Goal: Information Seeking & Learning: Learn about a topic

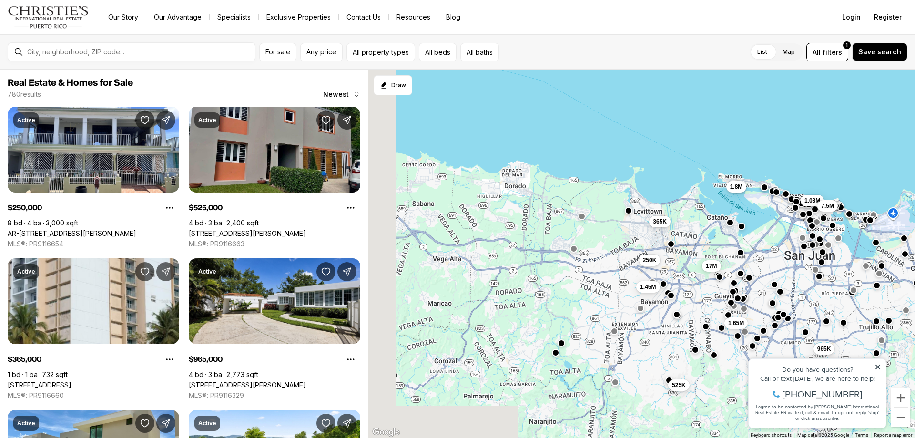
drag, startPoint x: 468, startPoint y: 255, endPoint x: 702, endPoint y: 185, distance: 244.3
click at [702, 185] on div "225K 965K 1.08M 7.5M 1.45M 1.65M 525K 1.8M 365K 250K 17M" at bounding box center [641, 254] width 547 height 369
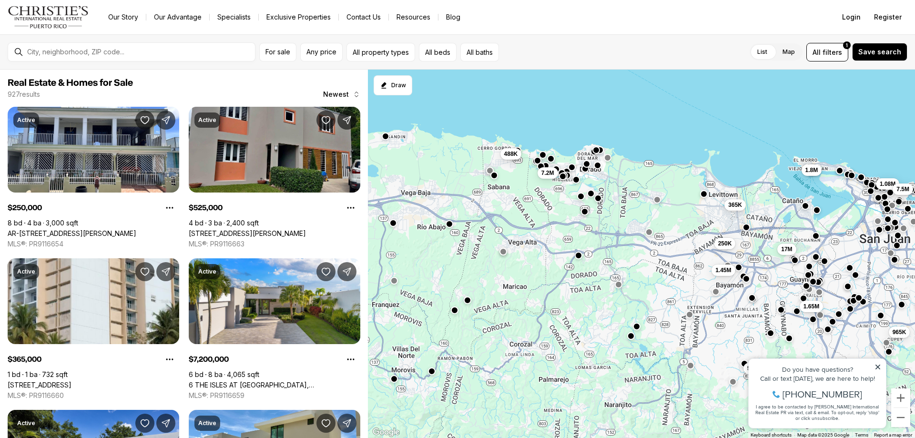
drag, startPoint x: 501, startPoint y: 219, endPoint x: 530, endPoint y: 223, distance: 28.8
click at [530, 223] on div "965K 1.08M 7.5M 1.45M 1.65M 525K 1.8M 365K 250K 17M 7.2M 488K" at bounding box center [641, 254] width 547 height 369
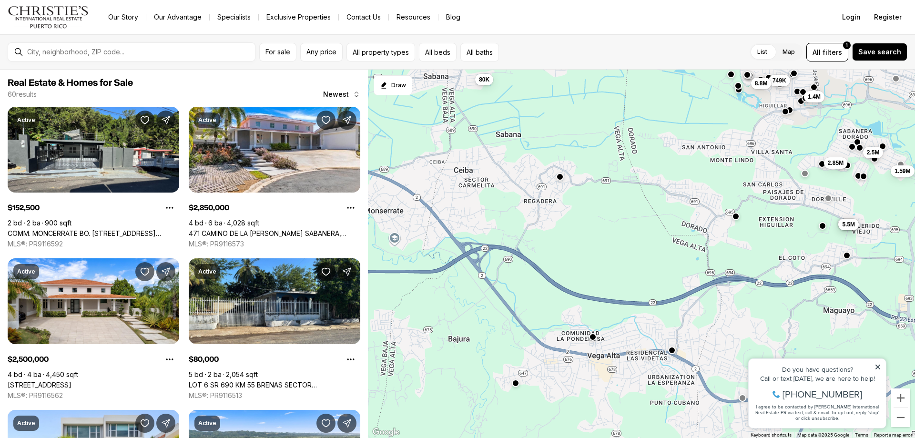
click at [559, 178] on button "button" at bounding box center [560, 177] width 8 height 8
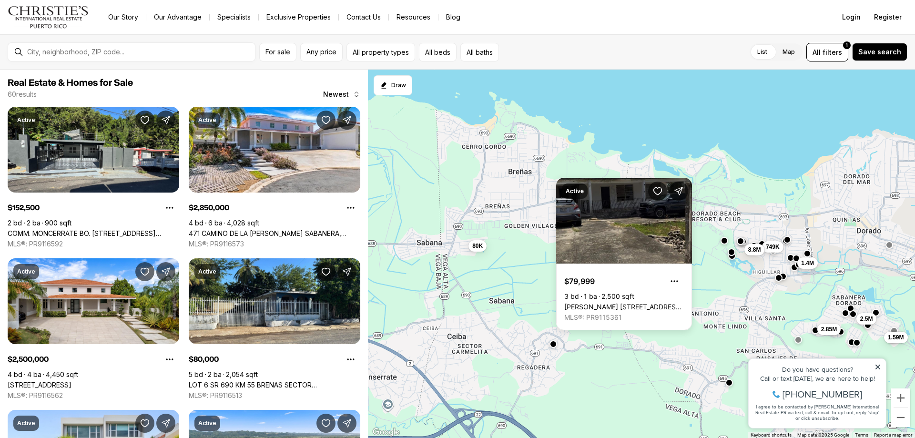
drag, startPoint x: 541, startPoint y: 144, endPoint x: 526, endPoint y: 342, distance: 198.2
click at [527, 342] on div "4.3M 5.5M 880K 749K 80K 8.8M 1.4M 1.59M 2.5M 2.85M" at bounding box center [641, 254] width 547 height 369
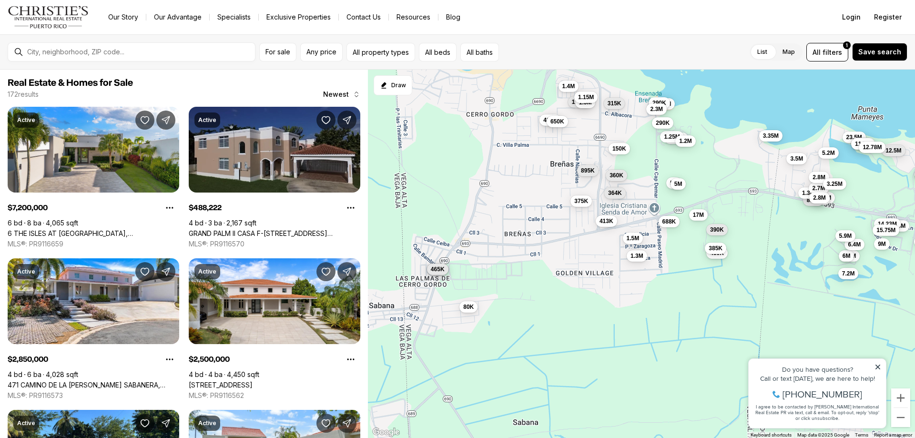
drag, startPoint x: 504, startPoint y: 252, endPoint x: 556, endPoint y: 254, distance: 52.0
click at [556, 254] on div "80K 16M 3.2M 2.8M 800K 375K 17M 360K 450K 465K 7.2M 413K 6.5M 6M 6.4M 1.3M 1.5M…" at bounding box center [641, 254] width 547 height 369
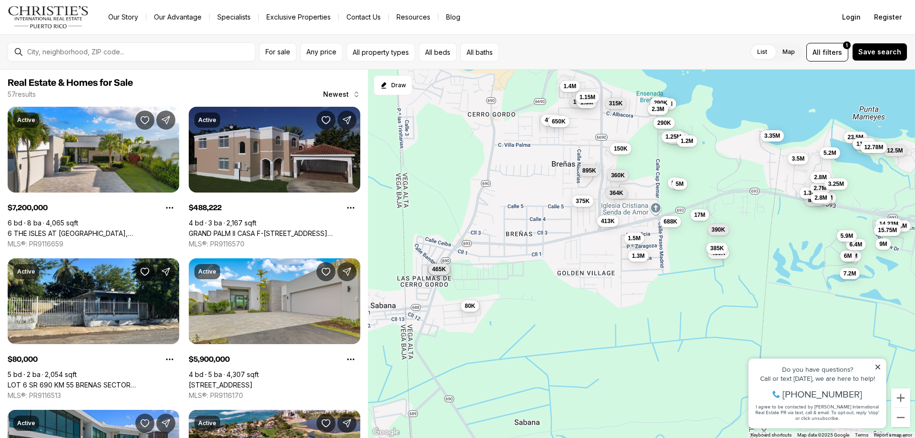
click at [467, 309] on span "80K" at bounding box center [469, 306] width 10 height 8
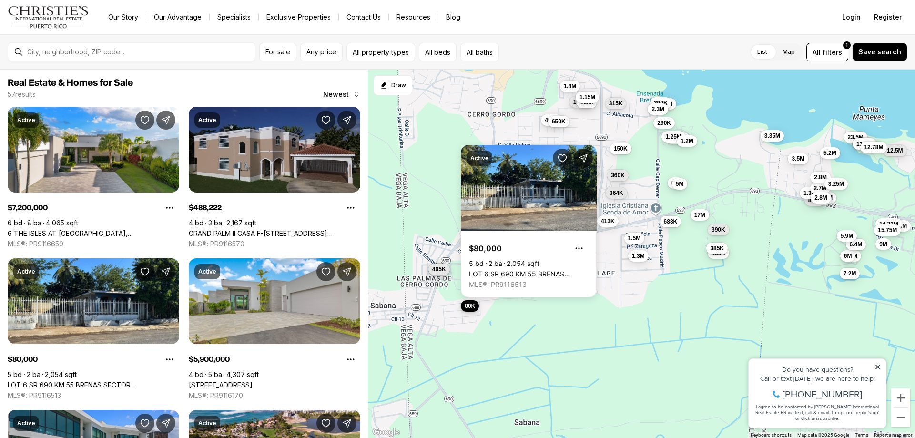
click at [467, 309] on span "80K" at bounding box center [469, 306] width 10 height 8
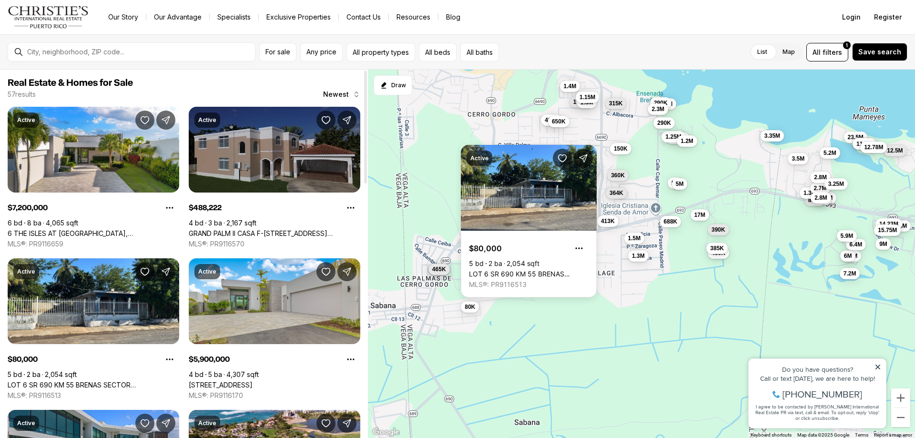
click at [220, 229] on link "GRAND PALM II CASA F-15 CALLE CEIBA, VEGA ALTA PR, 00692" at bounding box center [275, 233] width 172 height 9
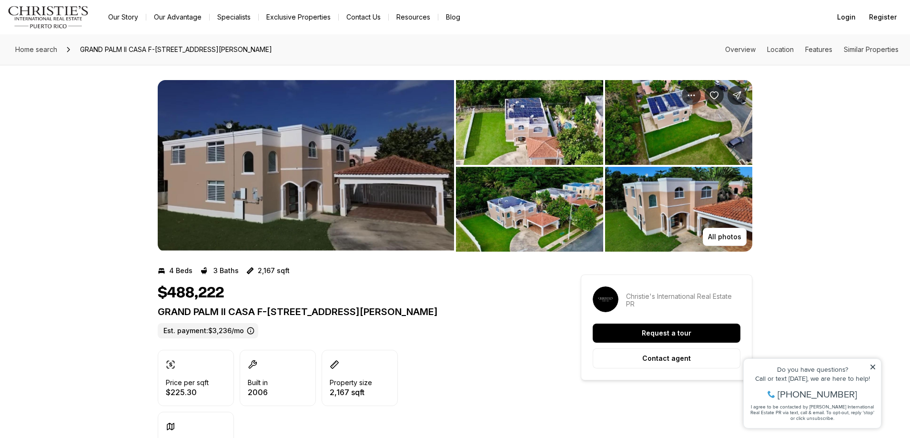
click at [293, 147] on img "View image gallery" at bounding box center [306, 166] width 296 height 172
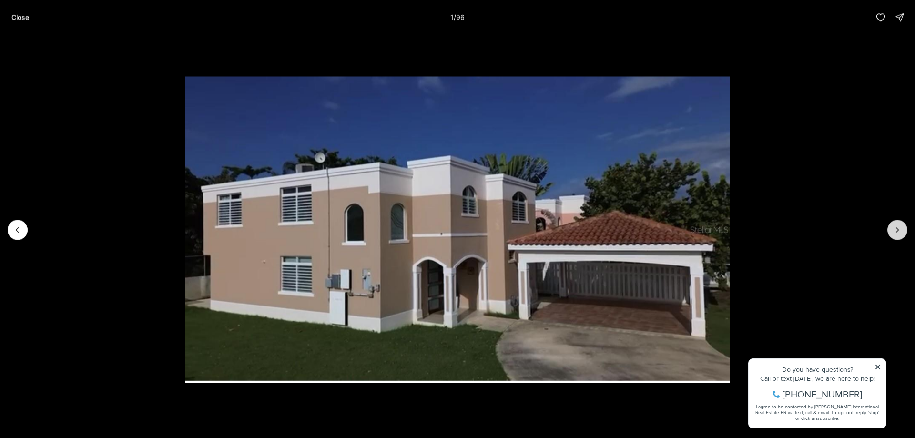
click at [891, 232] on button "Next slide" at bounding box center [897, 230] width 20 height 20
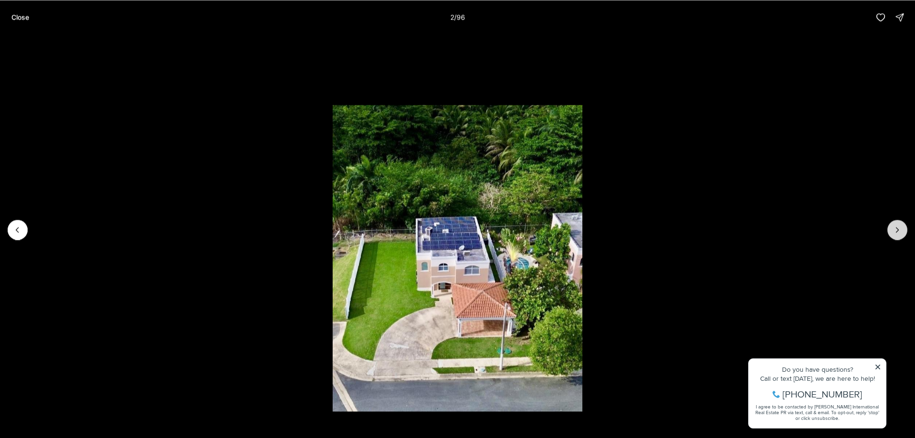
click at [890, 233] on button "Next slide" at bounding box center [897, 230] width 20 height 20
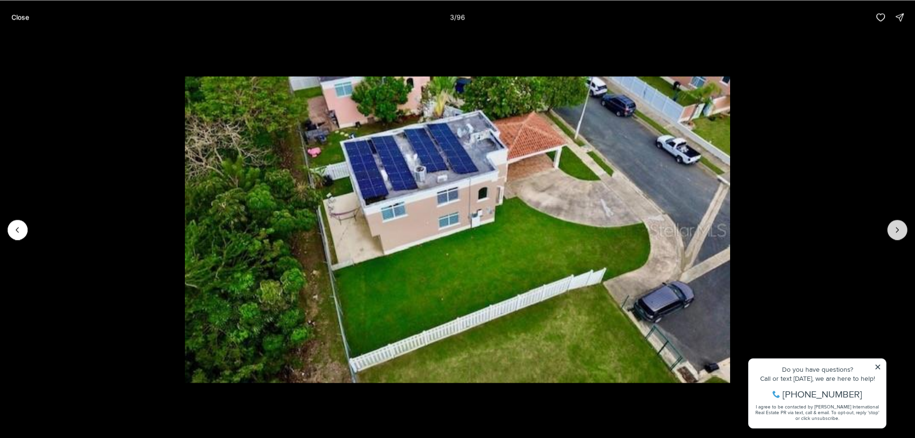
click at [890, 233] on button "Next slide" at bounding box center [897, 230] width 20 height 20
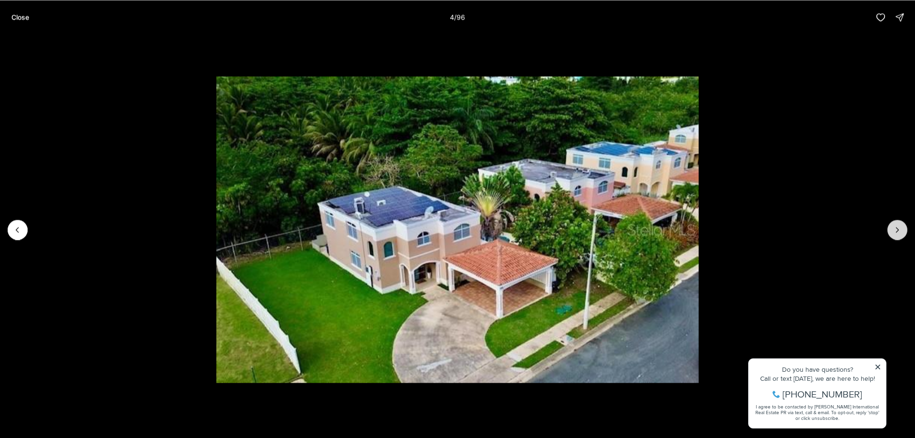
click at [890, 233] on button "Next slide" at bounding box center [897, 230] width 20 height 20
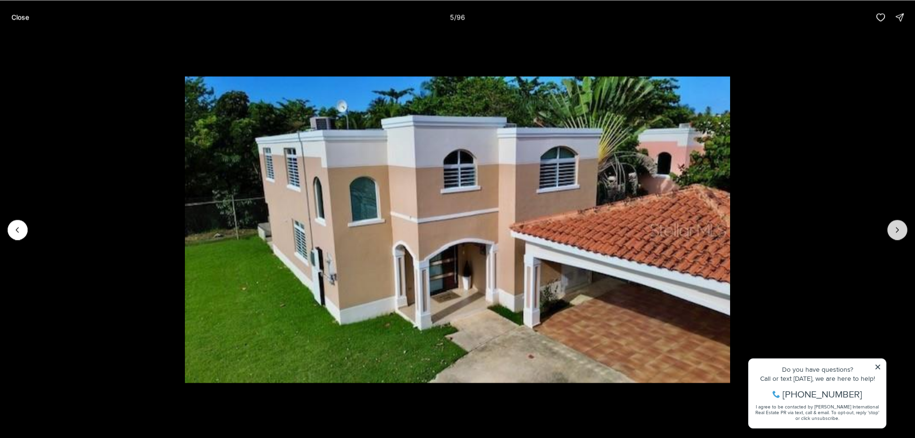
click at [890, 233] on button "Next slide" at bounding box center [897, 230] width 20 height 20
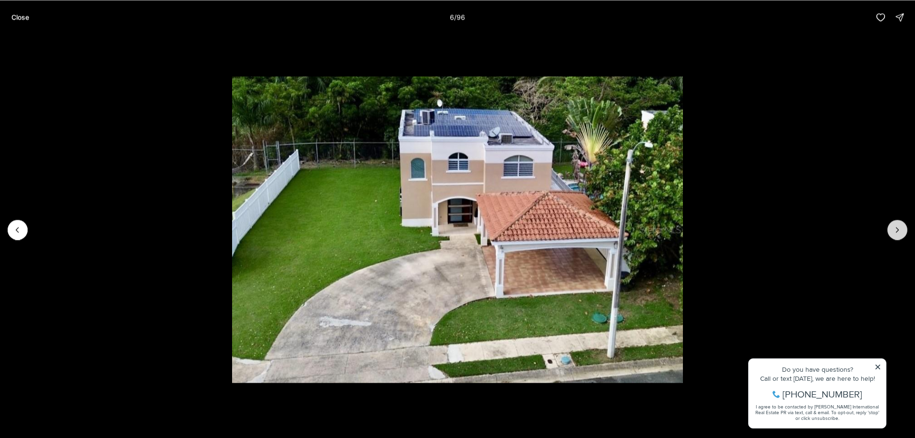
click at [890, 233] on button "Next slide" at bounding box center [897, 230] width 20 height 20
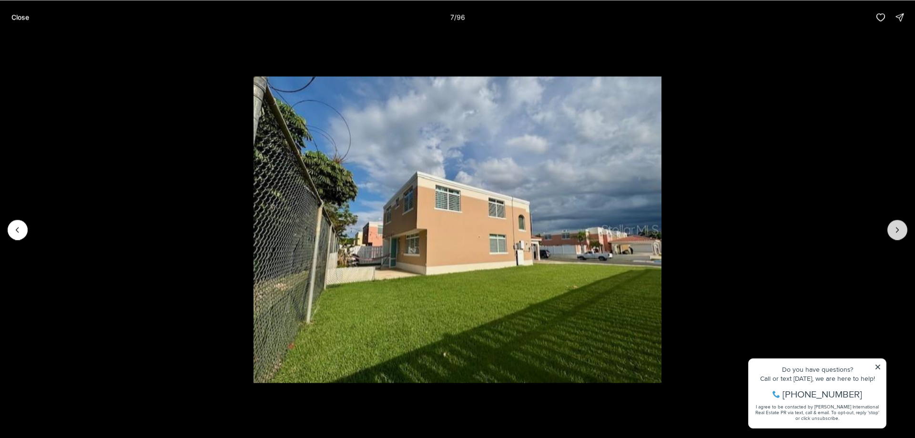
click at [890, 233] on button "Next slide" at bounding box center [897, 230] width 20 height 20
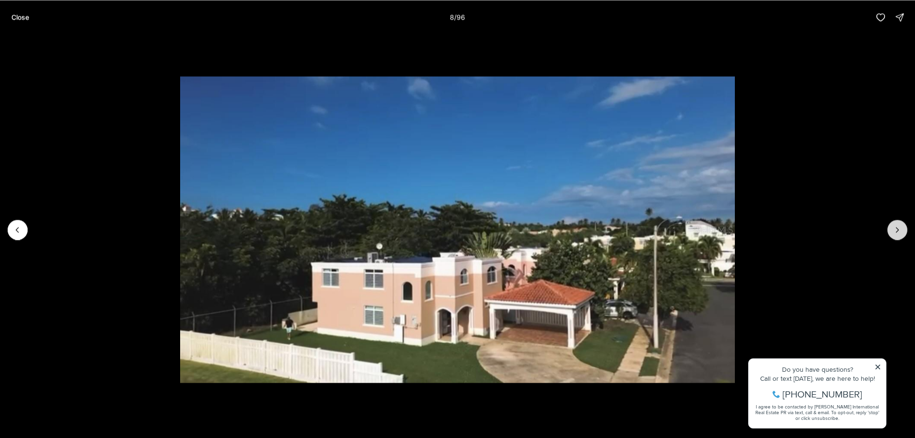
click at [890, 233] on button "Next slide" at bounding box center [897, 230] width 20 height 20
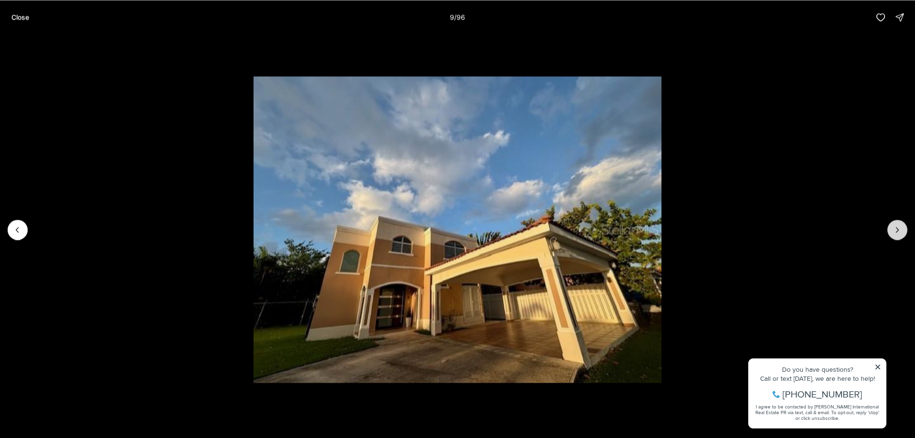
click at [890, 233] on button "Next slide" at bounding box center [897, 230] width 20 height 20
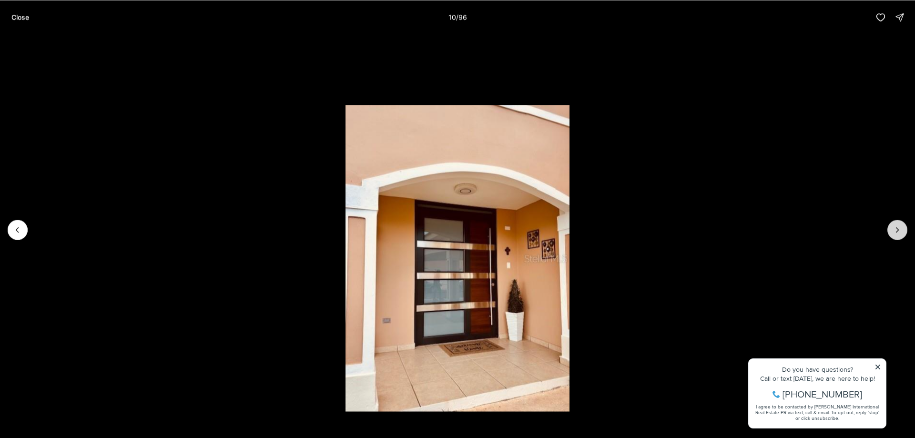
click at [889, 227] on button "Next slide" at bounding box center [897, 230] width 20 height 20
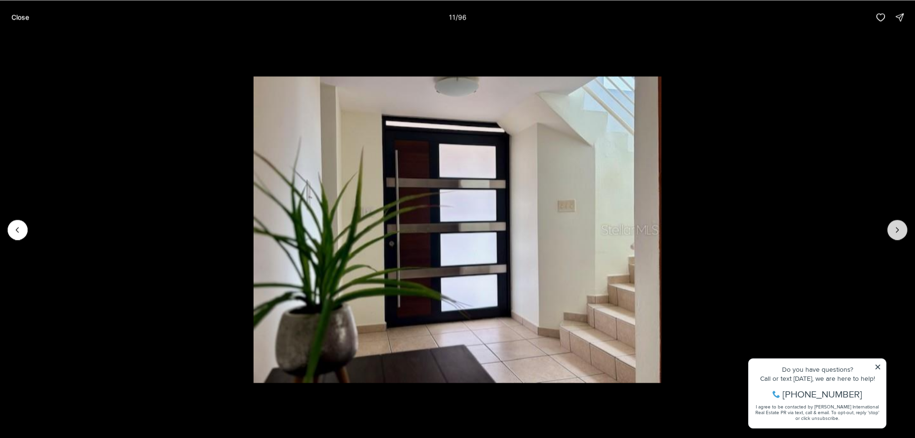
click at [889, 227] on button "Next slide" at bounding box center [897, 230] width 20 height 20
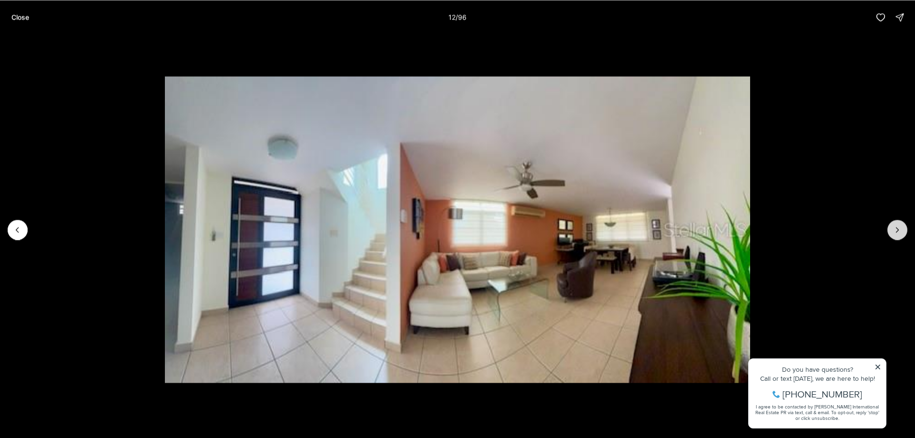
click at [889, 227] on button "Next slide" at bounding box center [897, 230] width 20 height 20
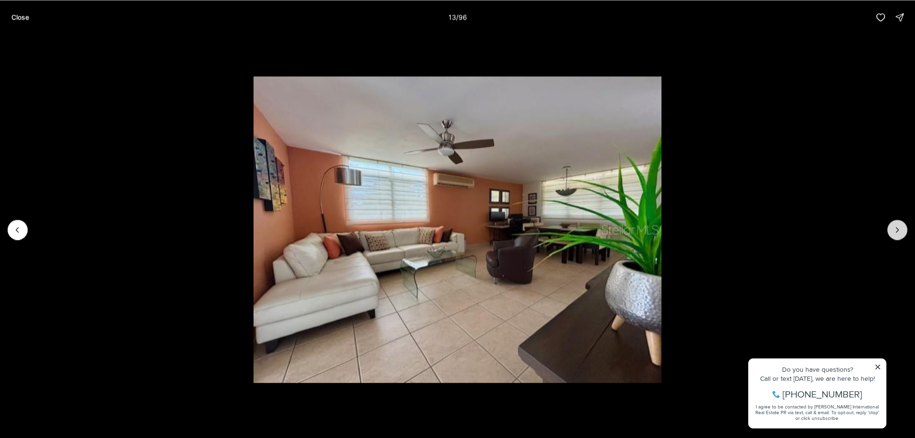
click at [889, 227] on button "Next slide" at bounding box center [897, 230] width 20 height 20
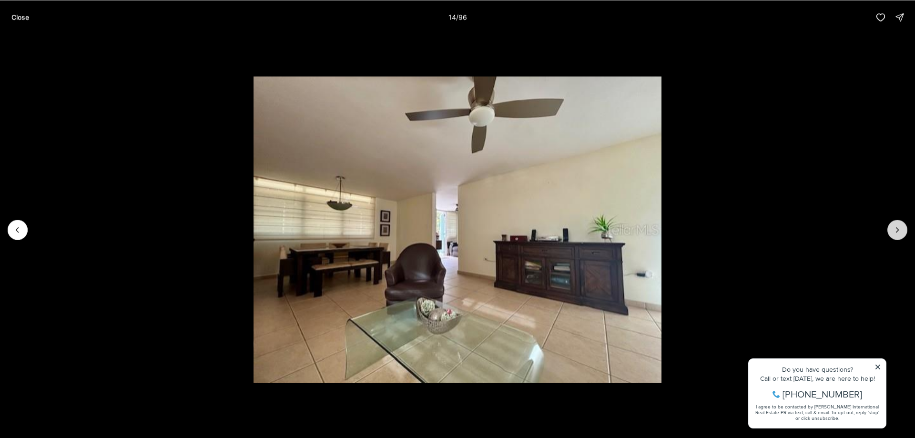
click at [889, 227] on button "Next slide" at bounding box center [897, 230] width 20 height 20
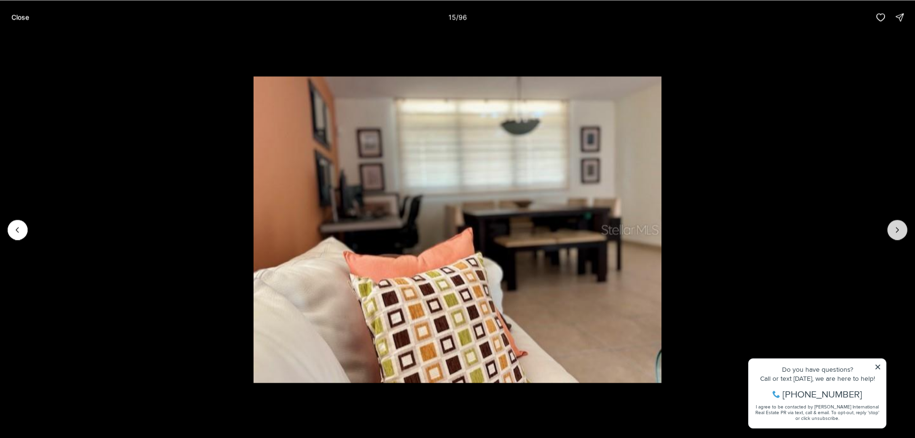
click at [889, 227] on button "Next slide" at bounding box center [897, 230] width 20 height 20
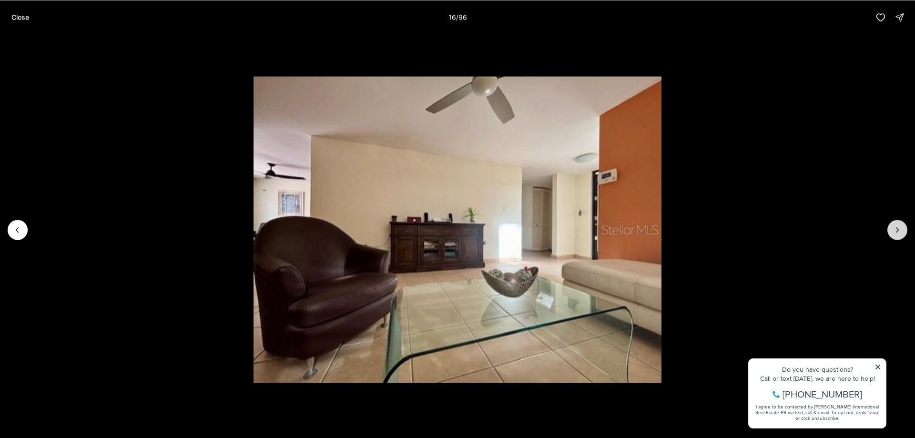
click at [889, 227] on button "Next slide" at bounding box center [897, 230] width 20 height 20
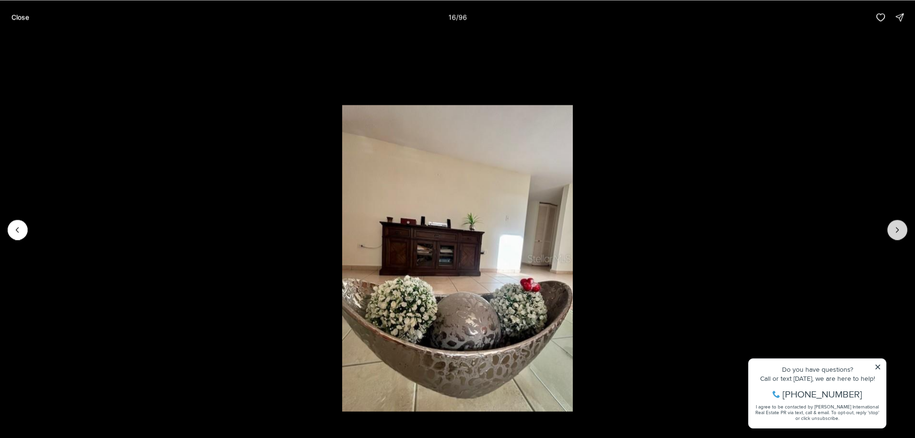
click at [889, 227] on button "Next slide" at bounding box center [897, 230] width 20 height 20
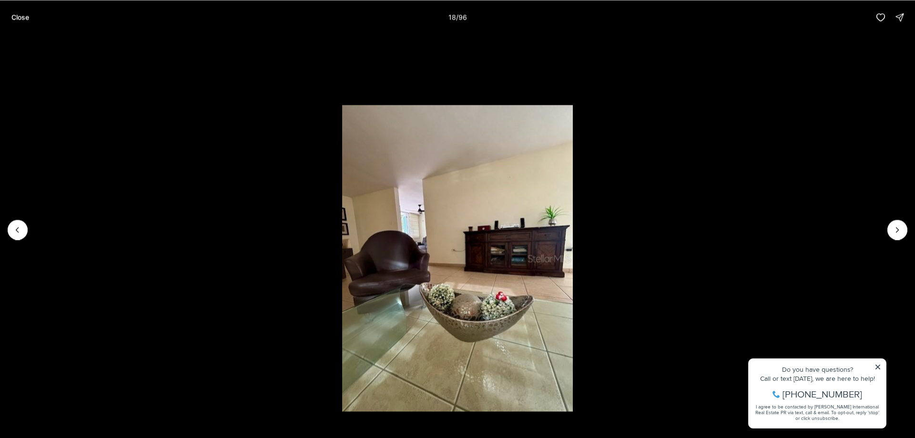
click at [732, 57] on li "18 of 96" at bounding box center [457, 229] width 915 height 390
click at [24, 17] on p "Close" at bounding box center [20, 17] width 18 height 8
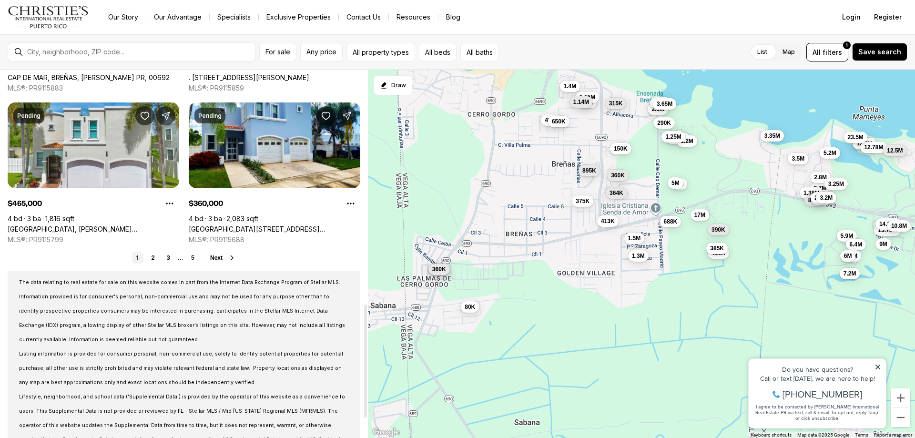
scroll to position [762, 0]
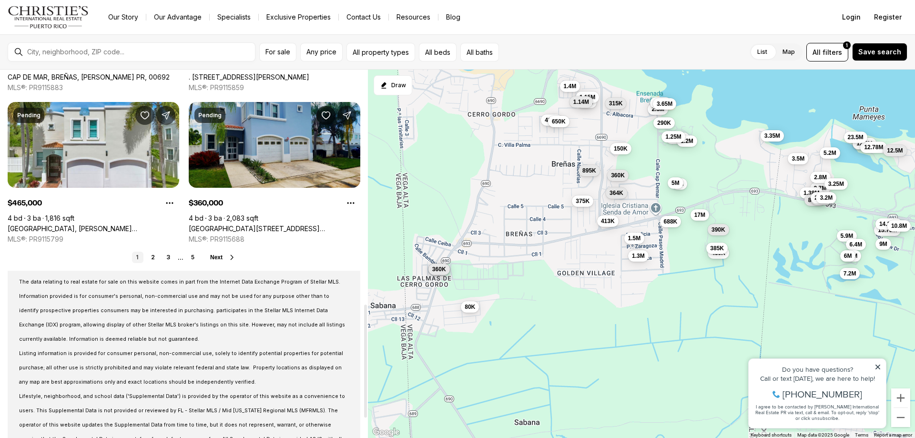
click at [274, 224] on link "[GEOGRAPHIC_DATA][STREET_ADDRESS][PERSON_NAME][GEOGRAPHIC_DATA]" at bounding box center [275, 228] width 172 height 9
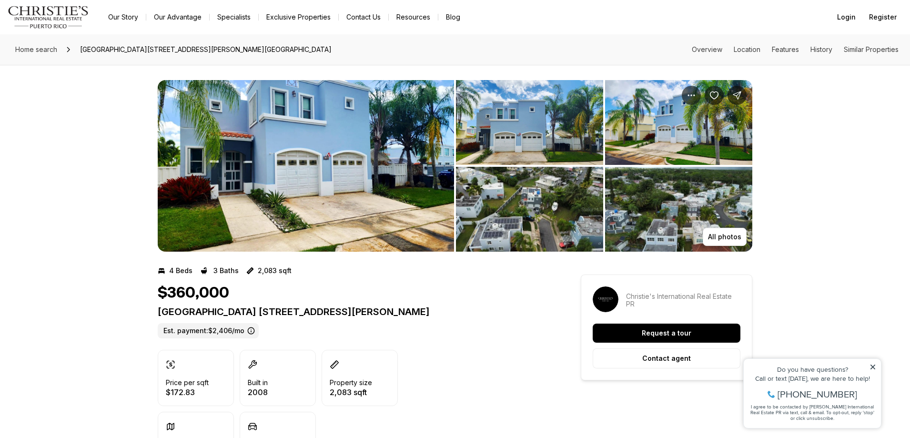
click at [340, 182] on img "View image gallery" at bounding box center [306, 166] width 296 height 172
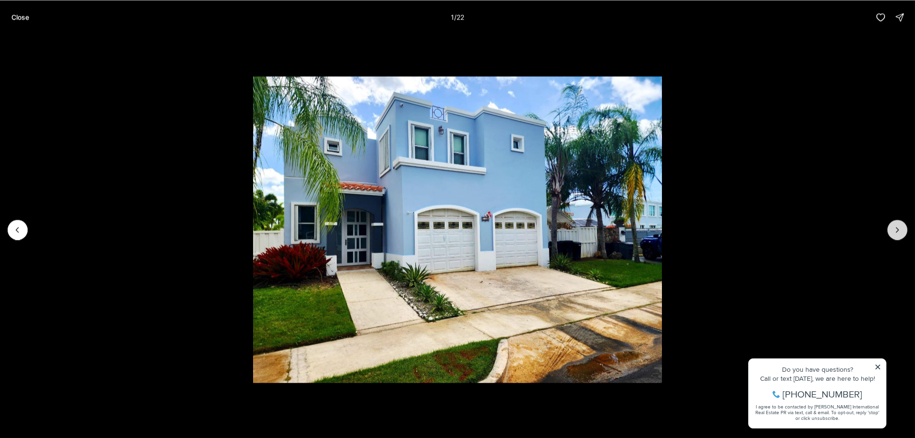
click at [899, 233] on icon "Next slide" at bounding box center [897, 230] width 10 height 10
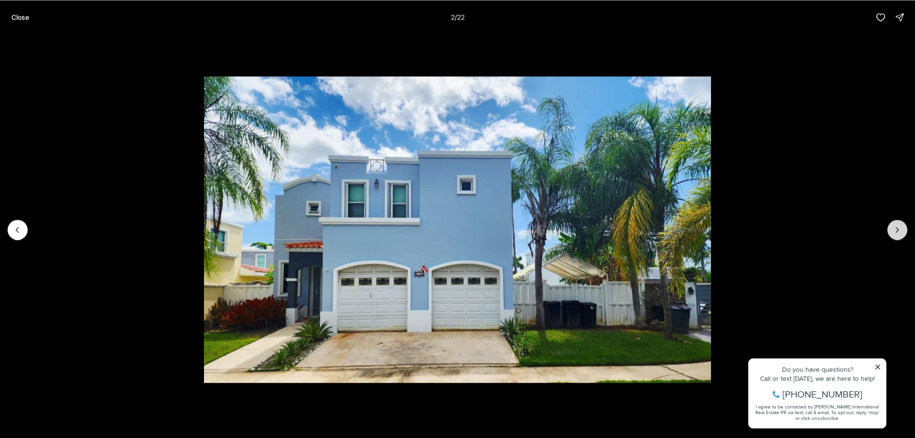
click at [899, 233] on icon "Next slide" at bounding box center [897, 230] width 10 height 10
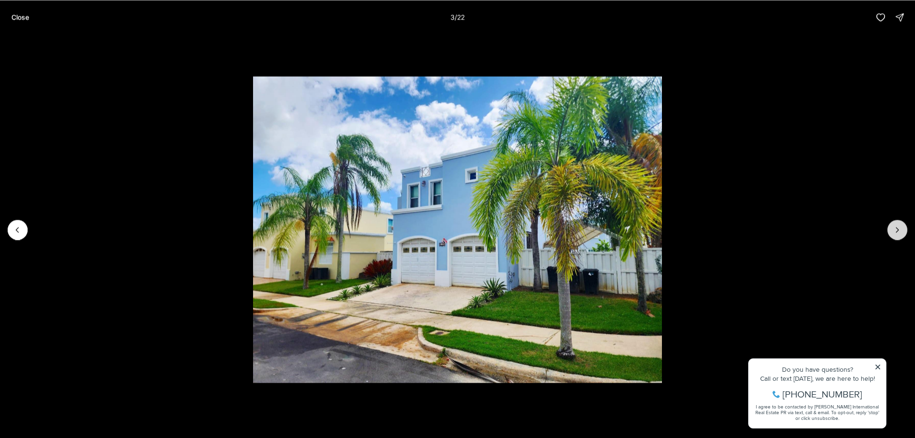
click at [899, 233] on icon "Next slide" at bounding box center [897, 230] width 10 height 10
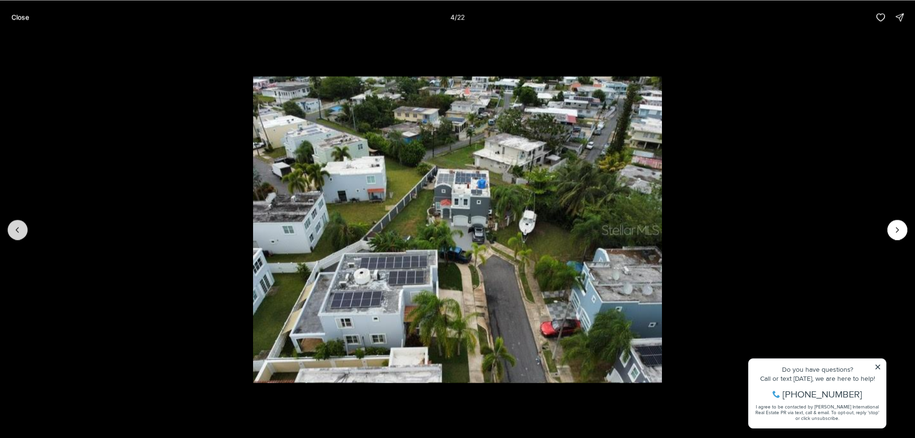
click at [20, 227] on icon "Previous slide" at bounding box center [18, 230] width 10 height 10
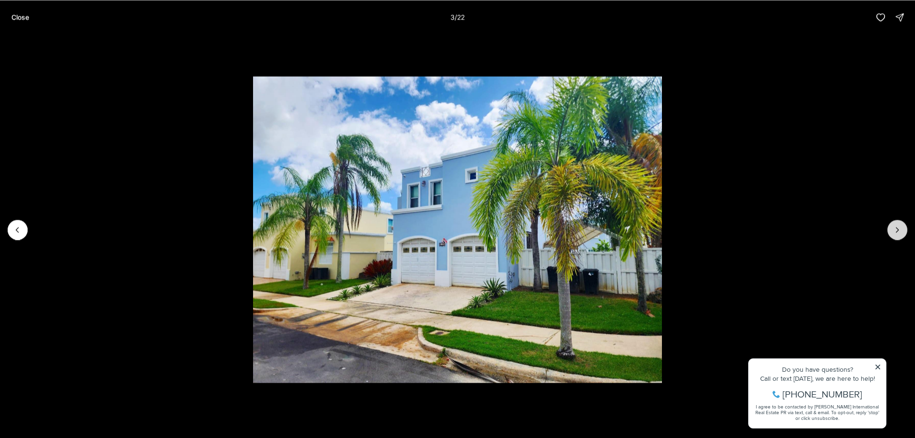
click at [898, 230] on icon "Next slide" at bounding box center [897, 230] width 10 height 10
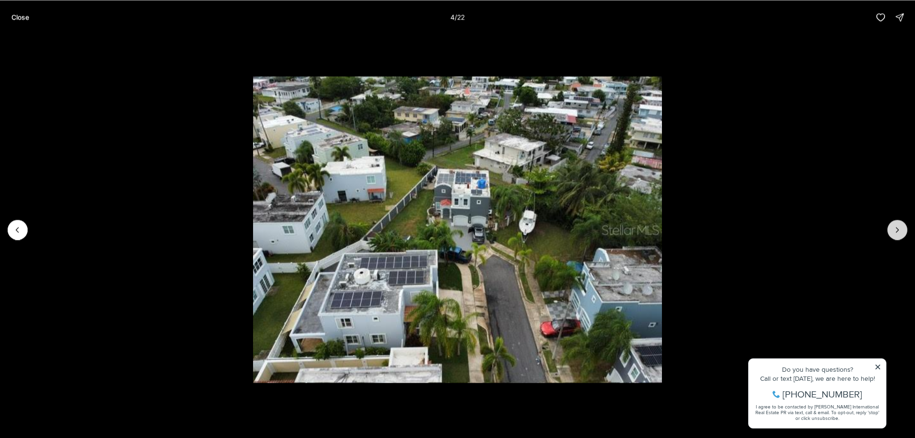
click at [898, 230] on icon "Next slide" at bounding box center [897, 230] width 10 height 10
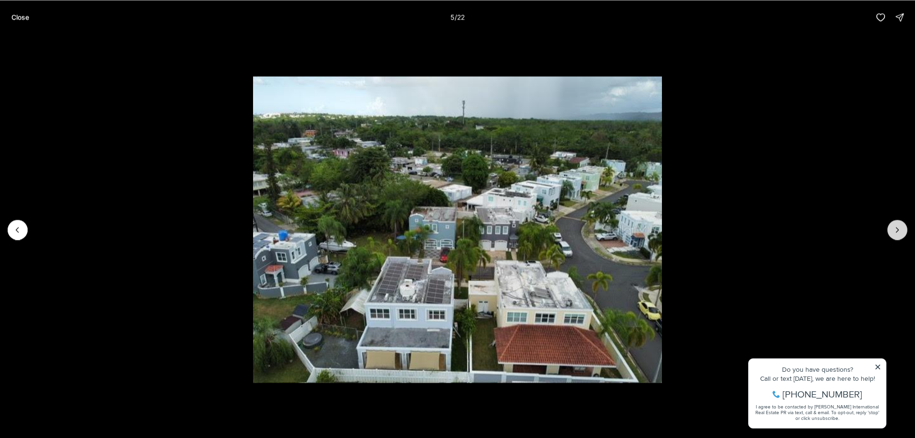
click at [898, 230] on icon "Next slide" at bounding box center [897, 230] width 10 height 10
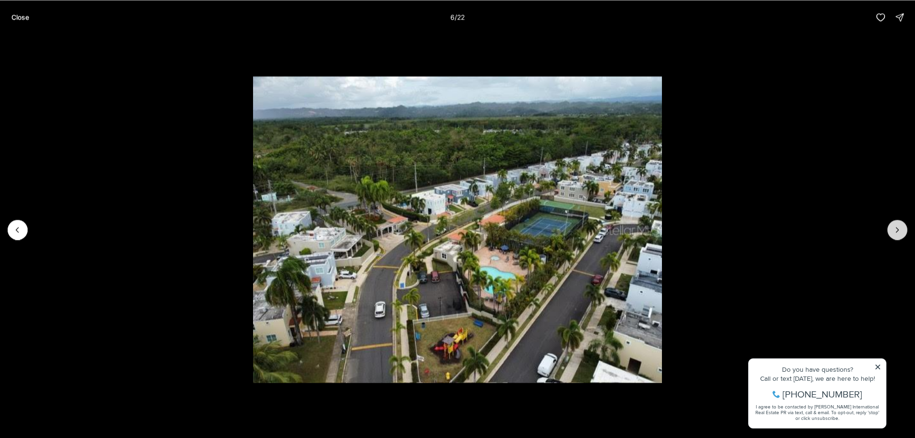
click at [898, 230] on icon "Next slide" at bounding box center [897, 230] width 10 height 10
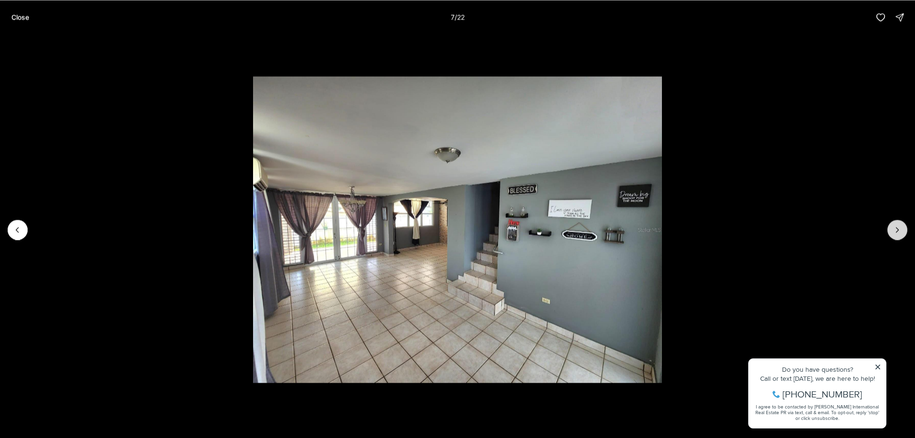
click at [898, 230] on icon "Next slide" at bounding box center [897, 230] width 10 height 10
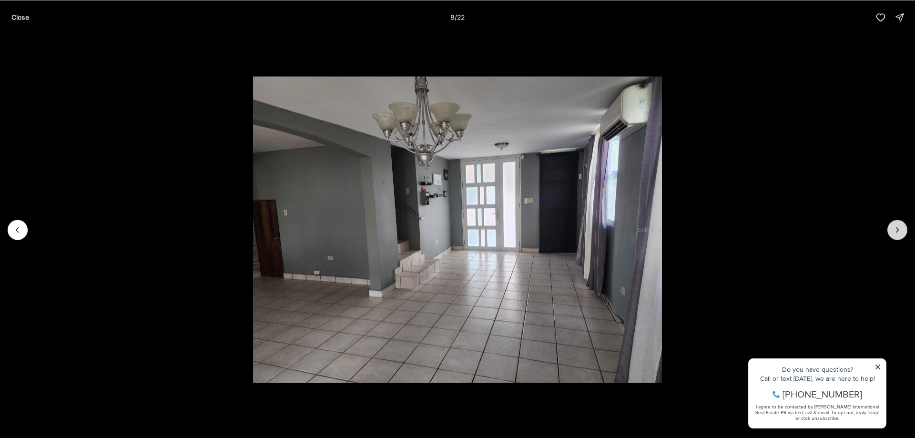
click at [901, 235] on button "Next slide" at bounding box center [897, 230] width 20 height 20
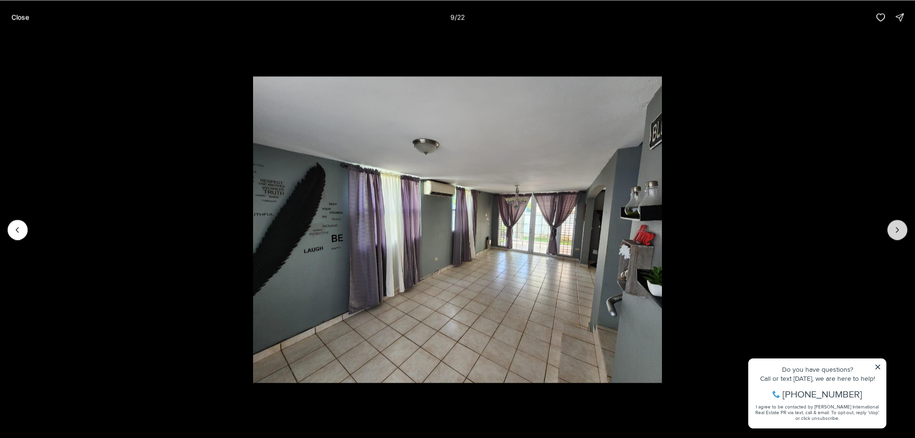
click at [901, 235] on button "Next slide" at bounding box center [897, 230] width 20 height 20
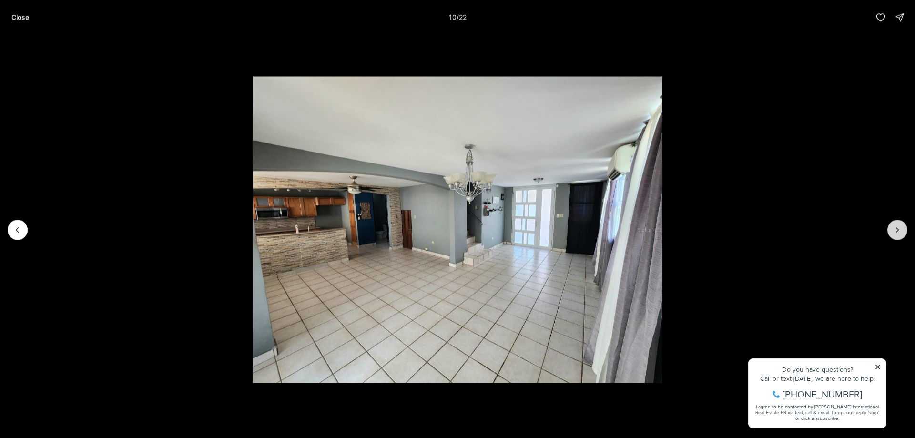
click at [901, 235] on button "Next slide" at bounding box center [897, 230] width 20 height 20
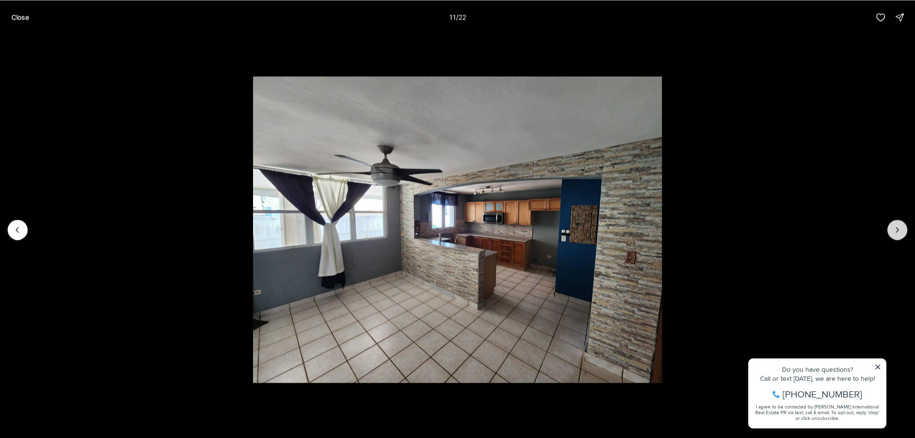
click at [901, 235] on button "Next slide" at bounding box center [897, 230] width 20 height 20
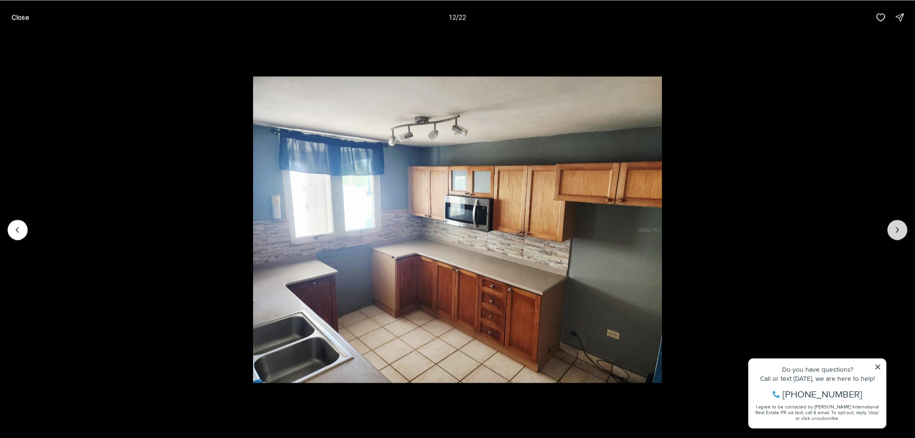
click at [901, 235] on button "Next slide" at bounding box center [897, 230] width 20 height 20
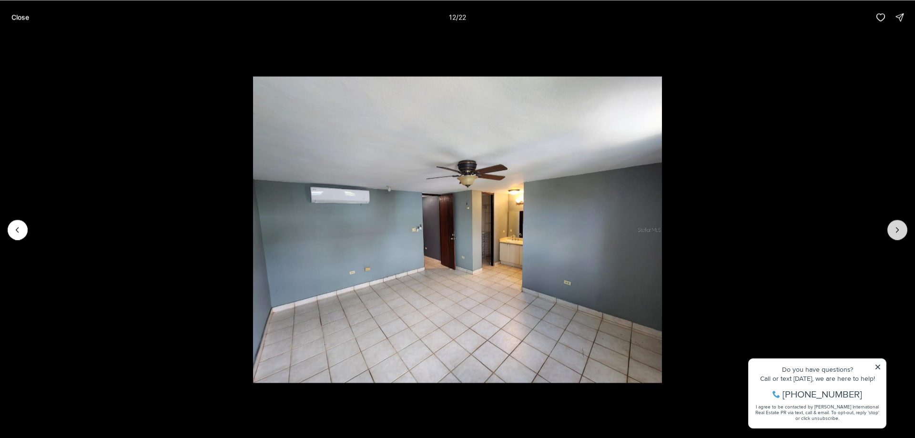
click at [901, 235] on button "Next slide" at bounding box center [897, 230] width 20 height 20
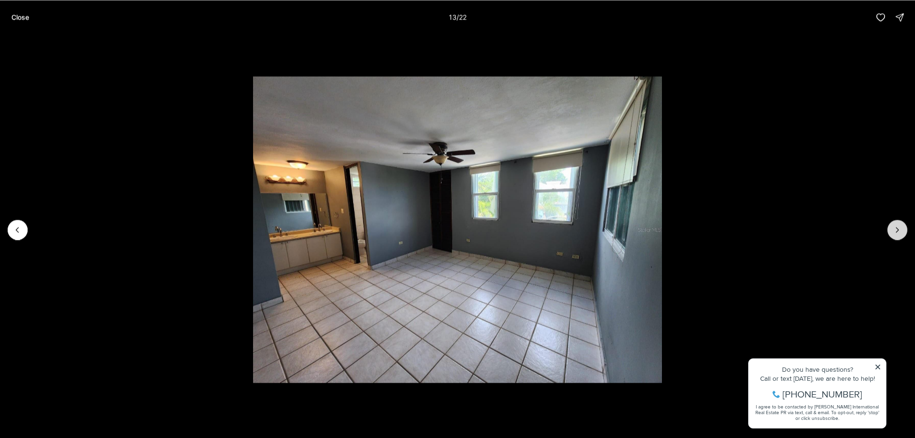
click at [901, 235] on button "Next slide" at bounding box center [897, 230] width 20 height 20
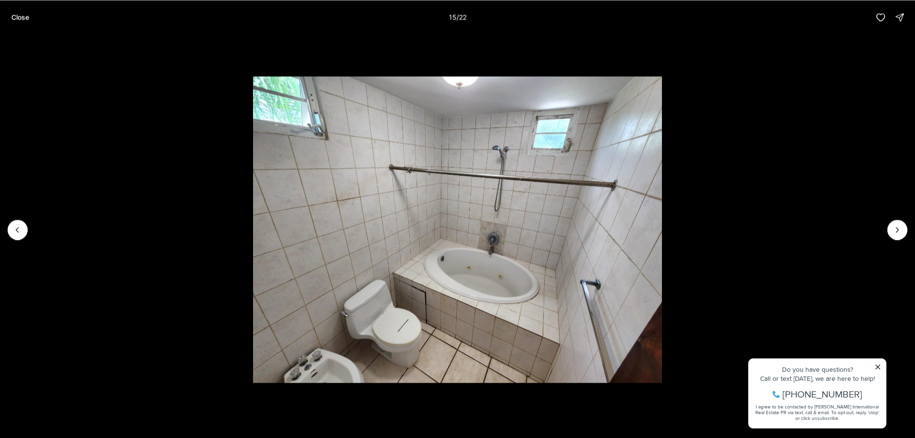
click at [793, 58] on li "15 of 22" at bounding box center [457, 229] width 915 height 390
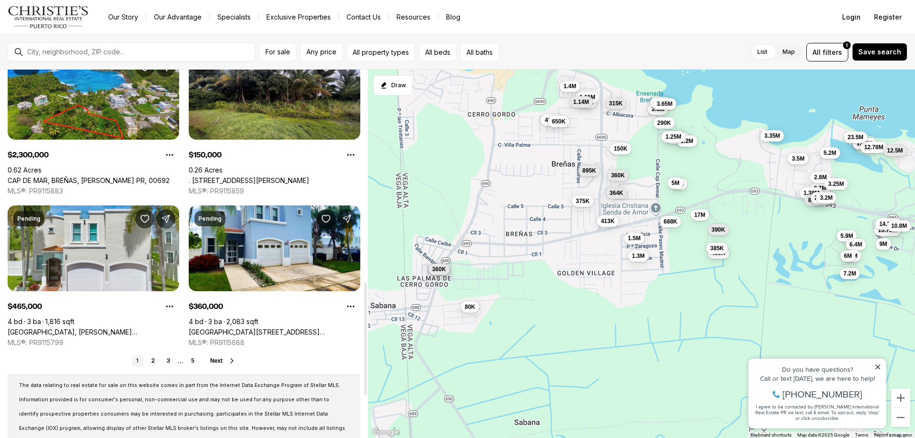
scroll to position [777, 0]
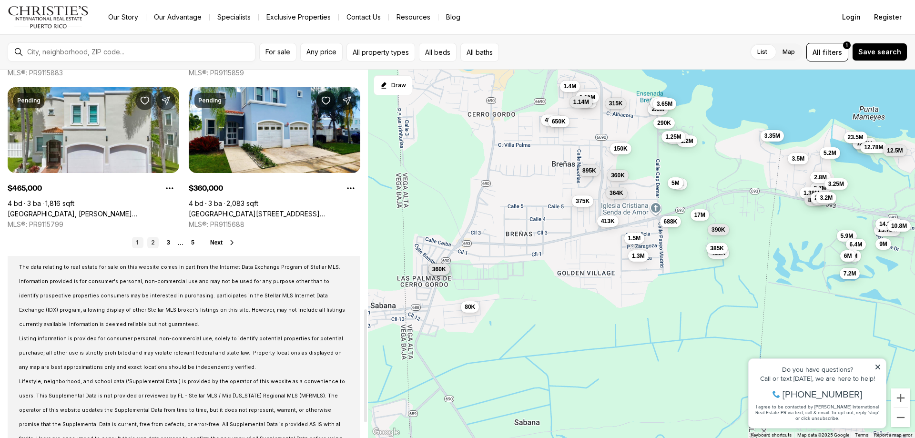
click at [156, 241] on link "2" at bounding box center [152, 242] width 11 height 11
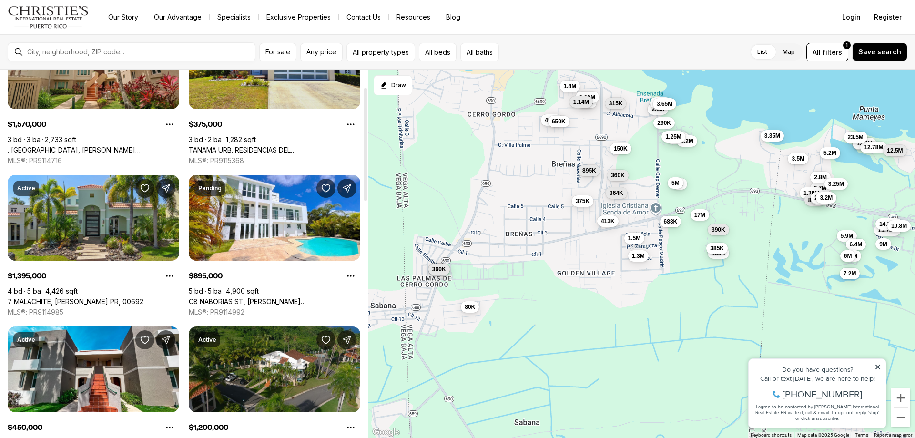
scroll to position [95, 0]
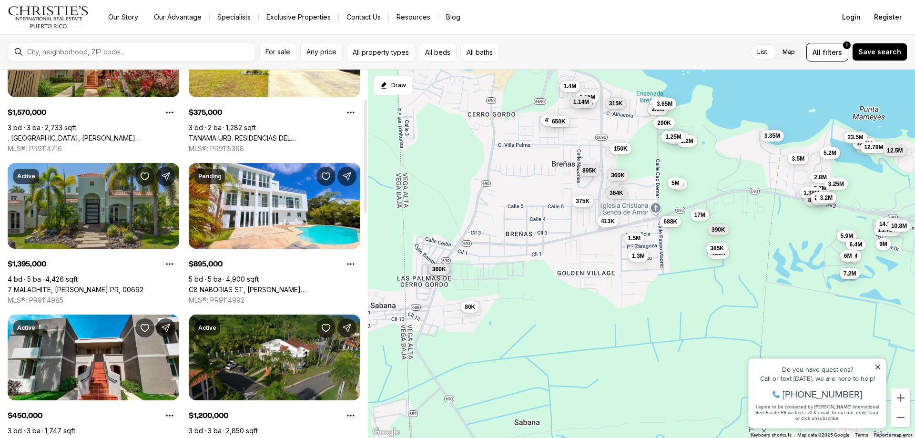
click at [92, 285] on link "7 MALACHITE, [PERSON_NAME] PR, 00692" at bounding box center [76, 289] width 136 height 9
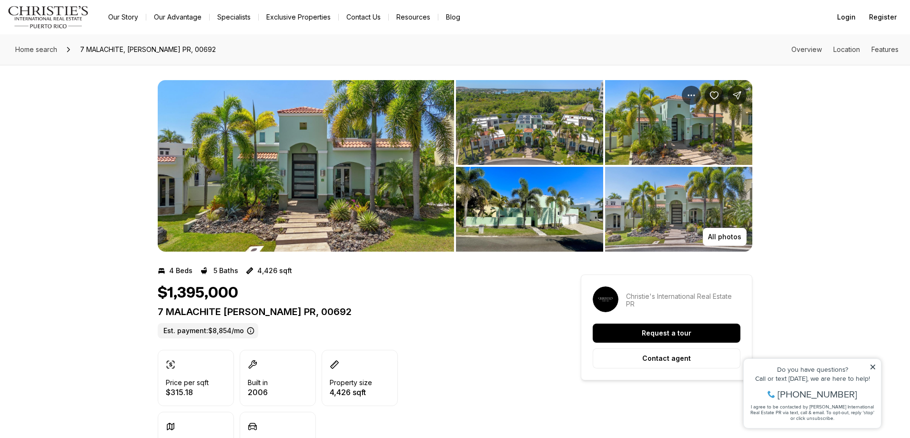
click at [373, 159] on img "View image gallery" at bounding box center [306, 166] width 296 height 172
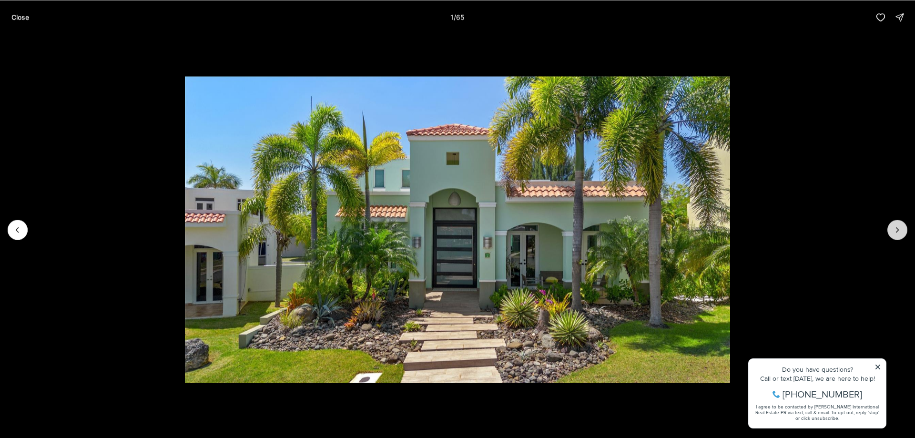
click at [891, 231] on button "Next slide" at bounding box center [897, 230] width 20 height 20
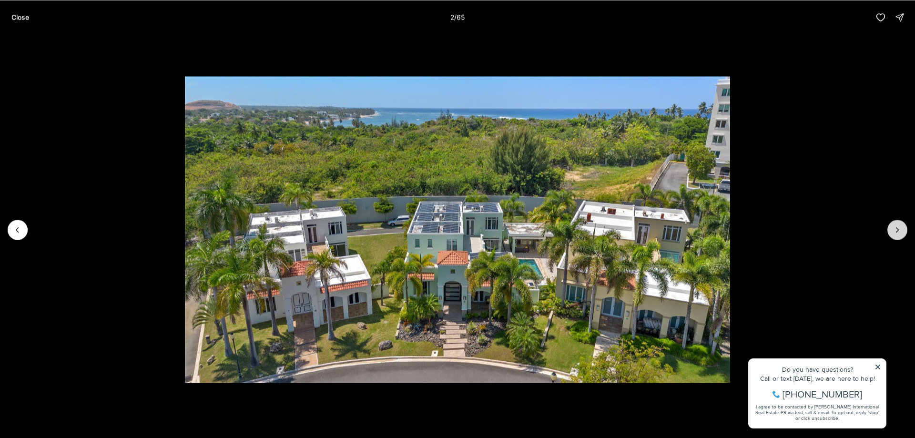
click at [891, 231] on button "Next slide" at bounding box center [897, 230] width 20 height 20
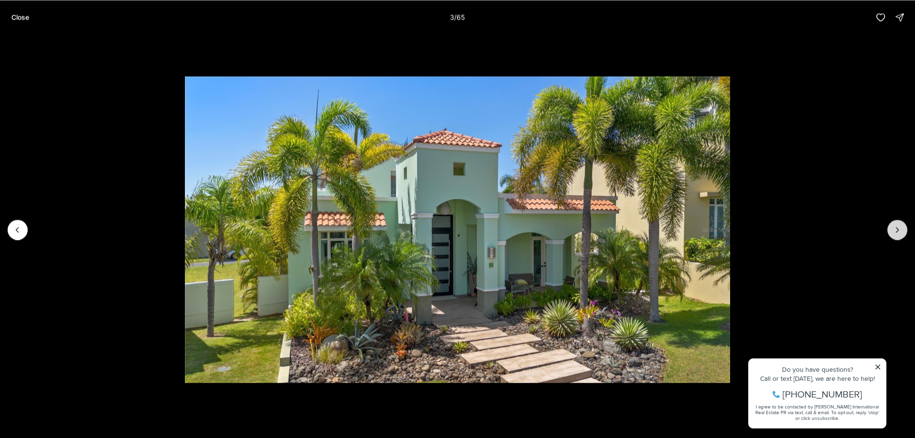
click at [891, 231] on button "Next slide" at bounding box center [897, 230] width 20 height 20
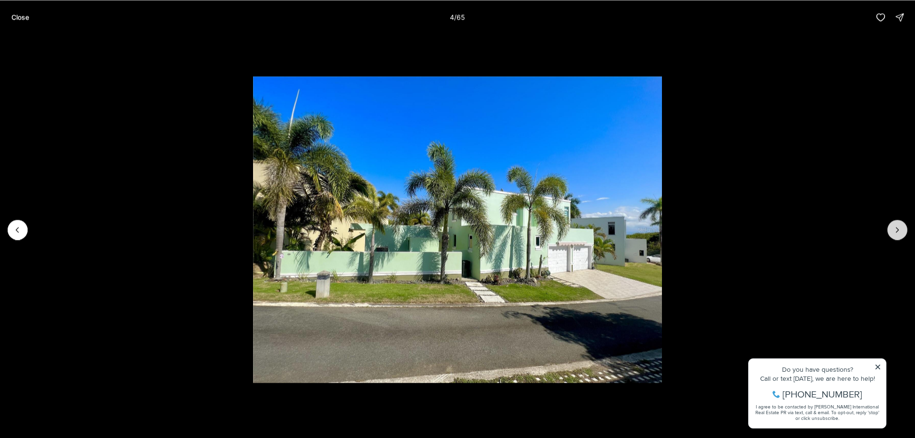
click at [891, 231] on button "Next slide" at bounding box center [897, 230] width 20 height 20
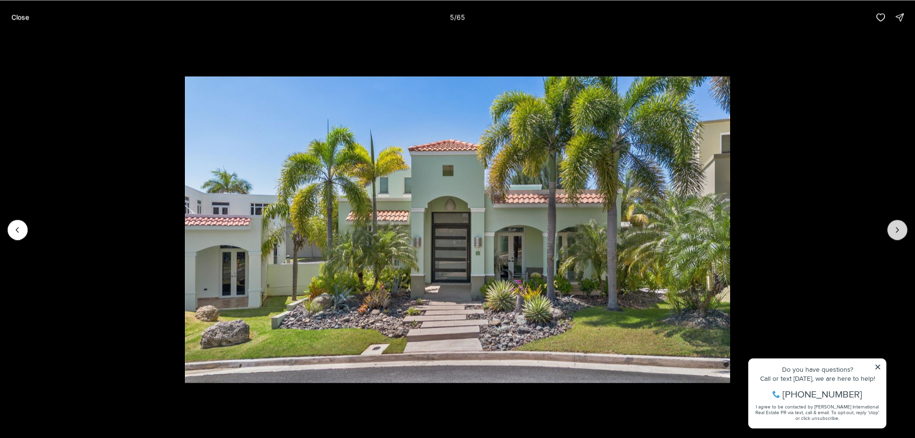
click at [891, 231] on button "Next slide" at bounding box center [897, 230] width 20 height 20
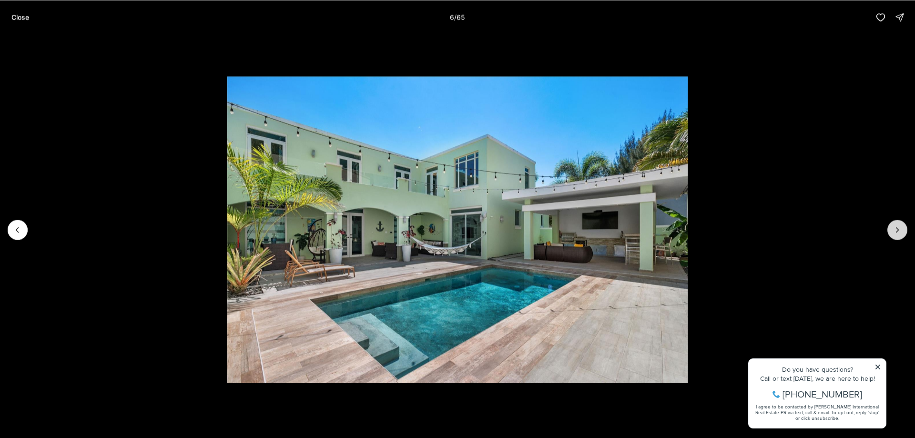
click at [891, 231] on button "Next slide" at bounding box center [897, 230] width 20 height 20
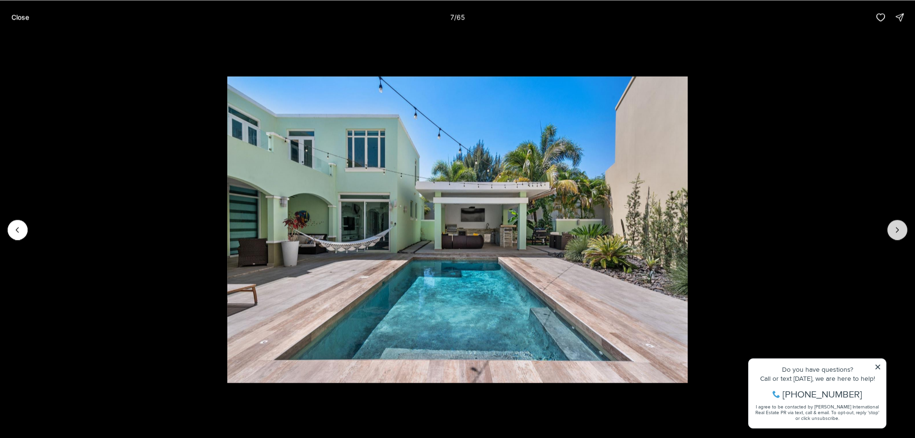
click at [891, 231] on button "Next slide" at bounding box center [897, 230] width 20 height 20
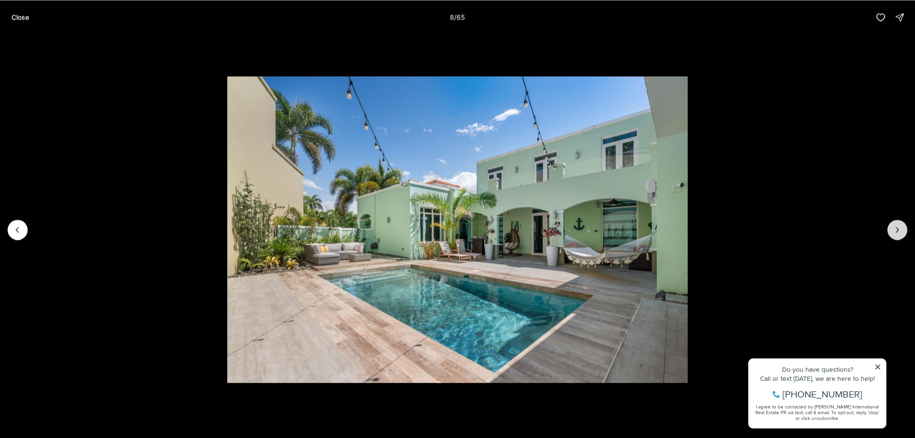
click at [891, 231] on button "Next slide" at bounding box center [897, 230] width 20 height 20
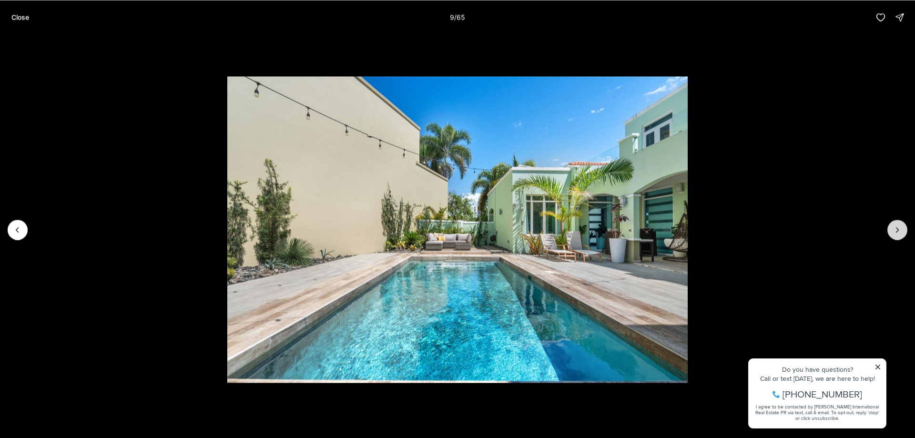
click at [891, 231] on button "Next slide" at bounding box center [897, 230] width 20 height 20
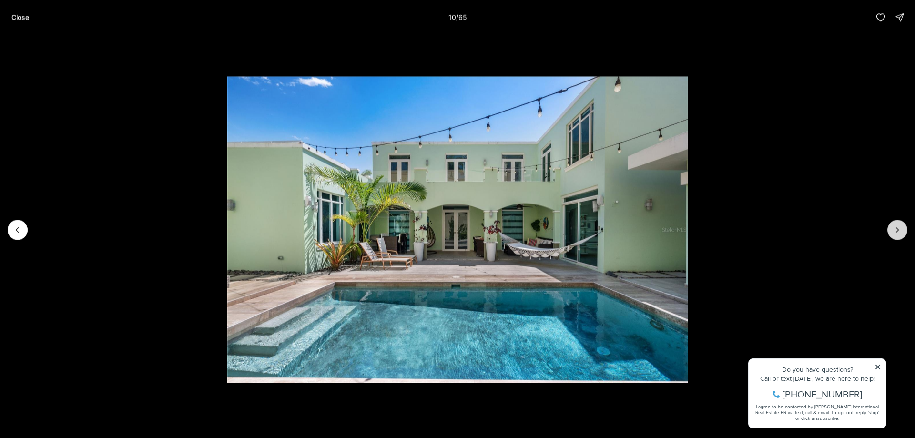
click at [891, 231] on button "Next slide" at bounding box center [897, 230] width 20 height 20
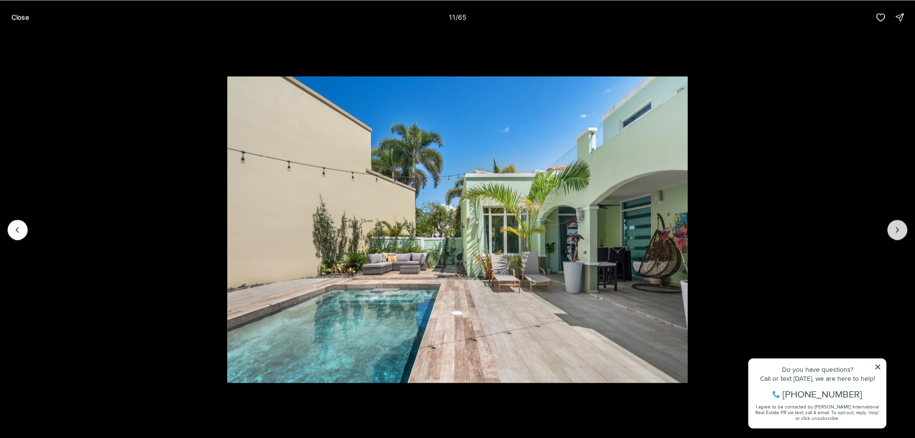
click at [891, 231] on button "Next slide" at bounding box center [897, 230] width 20 height 20
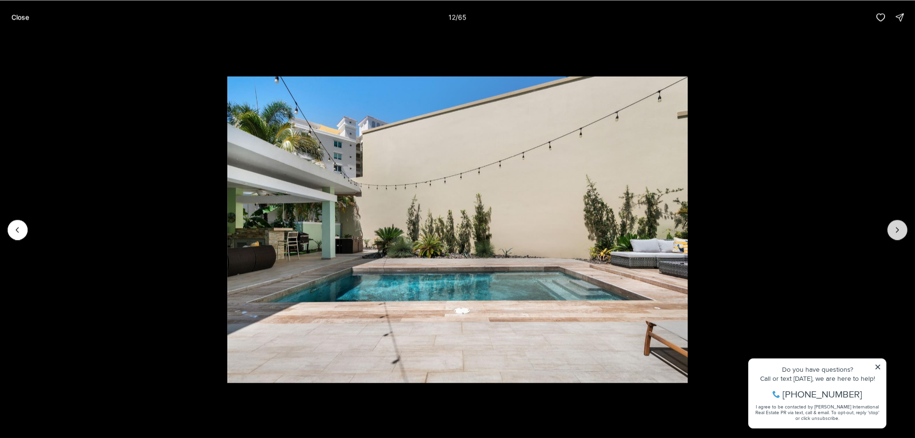
click at [891, 231] on button "Next slide" at bounding box center [897, 230] width 20 height 20
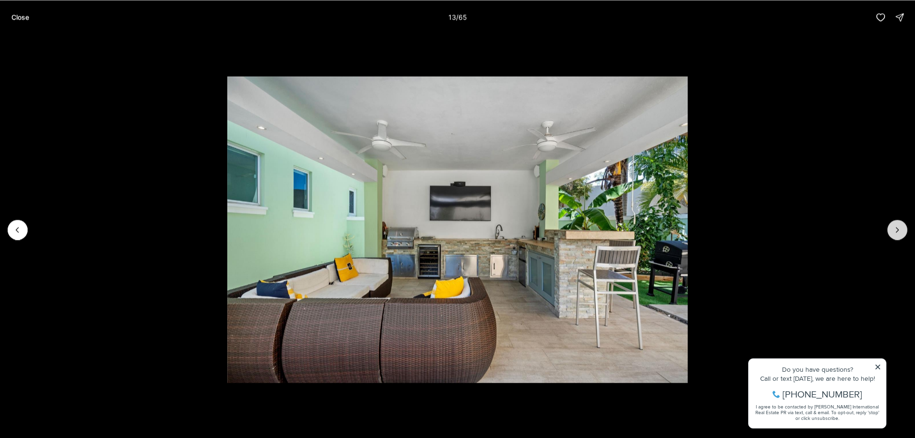
click at [891, 231] on button "Next slide" at bounding box center [897, 230] width 20 height 20
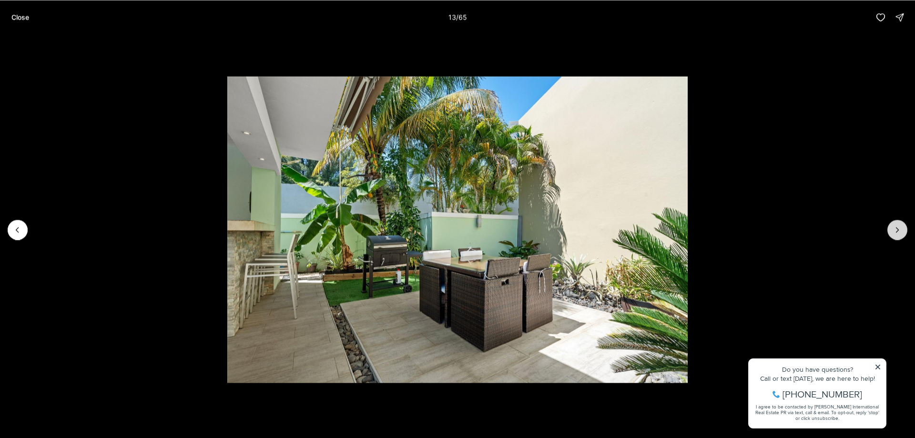
click at [891, 231] on button "Next slide" at bounding box center [897, 230] width 20 height 20
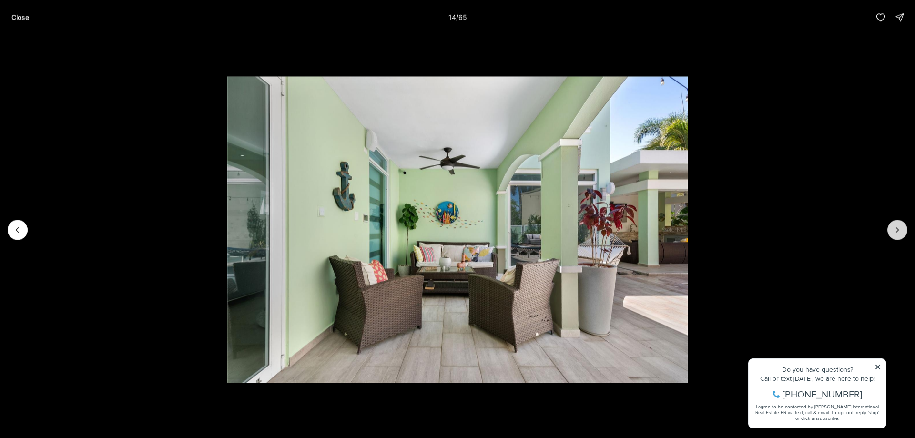
click at [891, 231] on button "Next slide" at bounding box center [897, 230] width 20 height 20
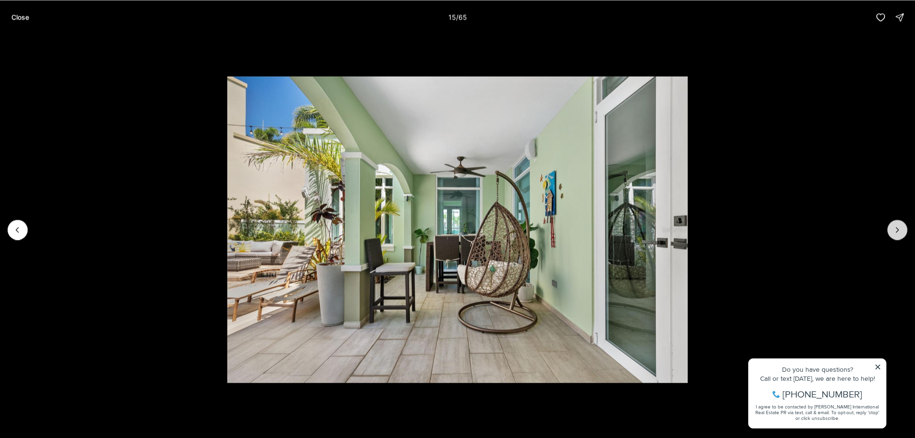
click at [891, 231] on button "Next slide" at bounding box center [897, 230] width 20 height 20
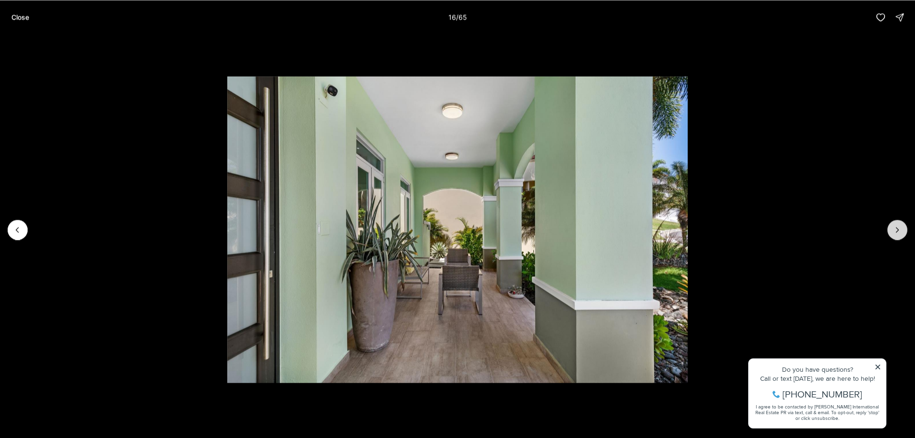
click at [891, 231] on button "Next slide" at bounding box center [897, 230] width 20 height 20
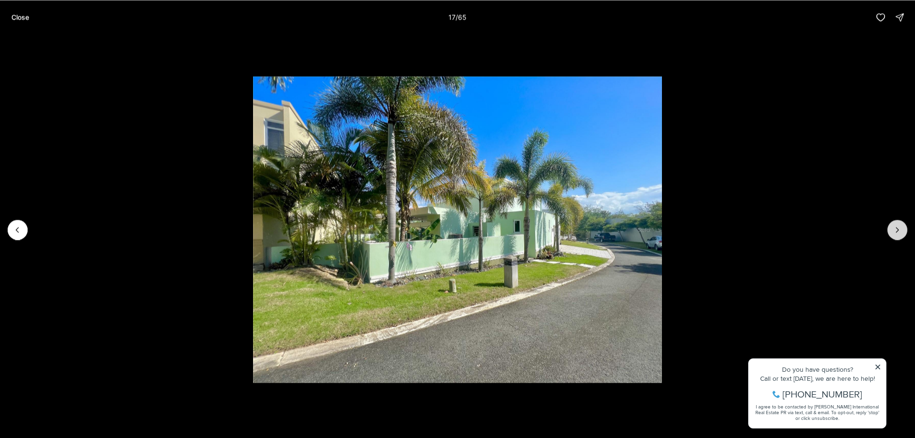
click at [891, 231] on button "Next slide" at bounding box center [897, 230] width 20 height 20
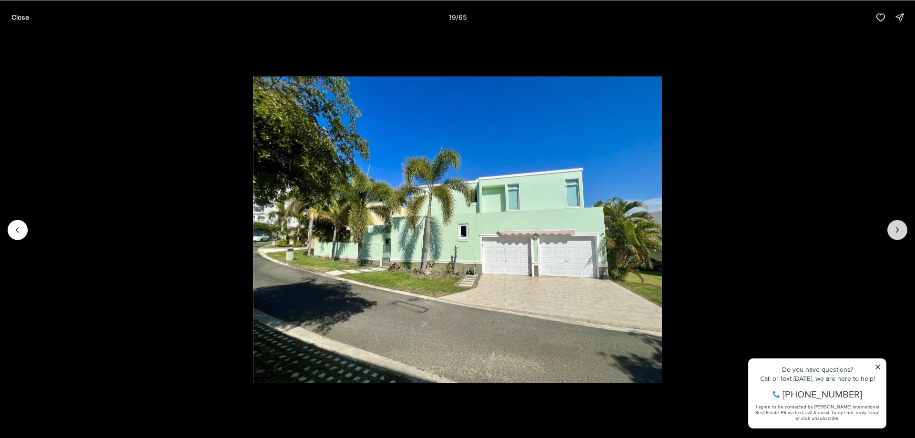
click at [891, 231] on button "Next slide" at bounding box center [897, 230] width 20 height 20
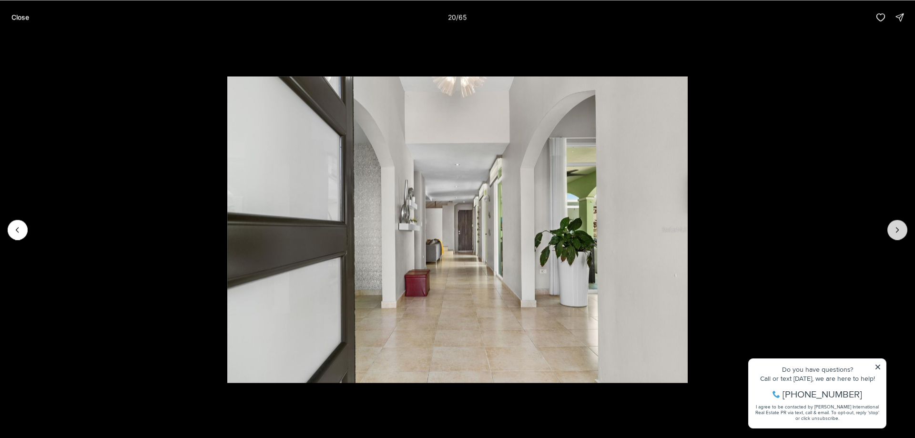
click at [891, 231] on button "Next slide" at bounding box center [897, 230] width 20 height 20
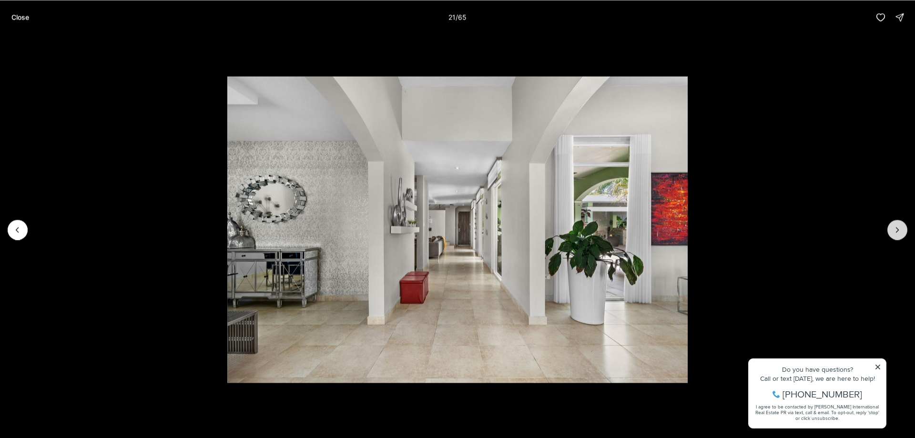
click at [891, 231] on button "Next slide" at bounding box center [897, 230] width 20 height 20
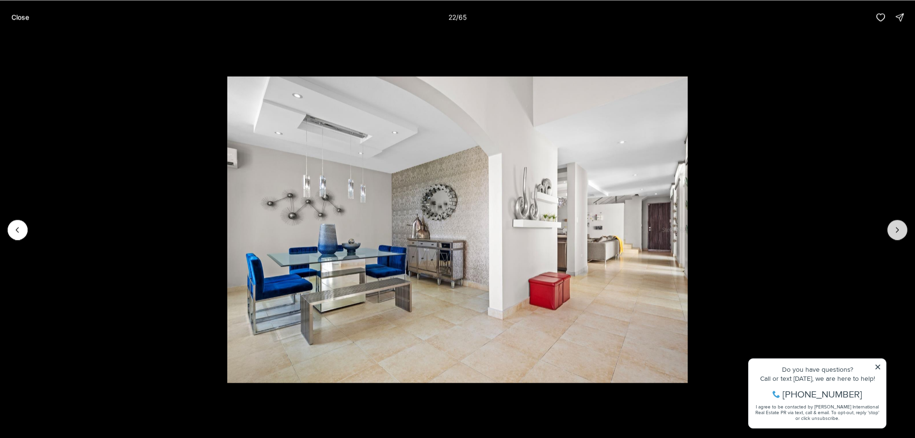
click at [891, 231] on button "Next slide" at bounding box center [897, 230] width 20 height 20
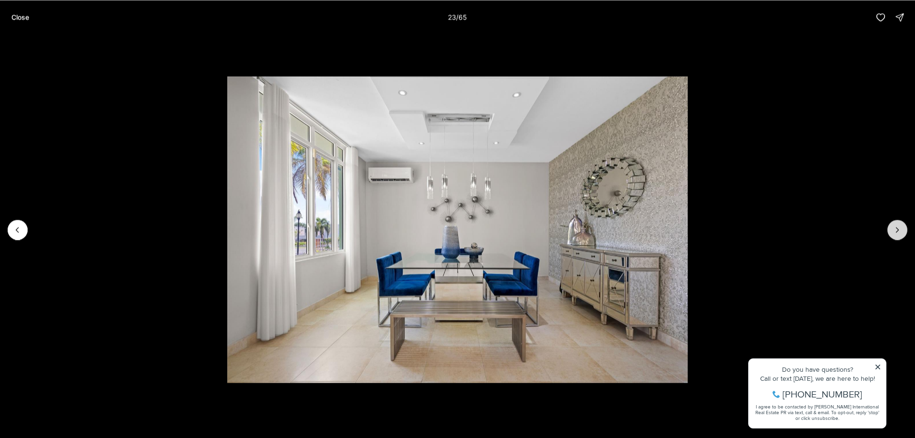
click at [894, 228] on icon "Next slide" at bounding box center [897, 230] width 10 height 10
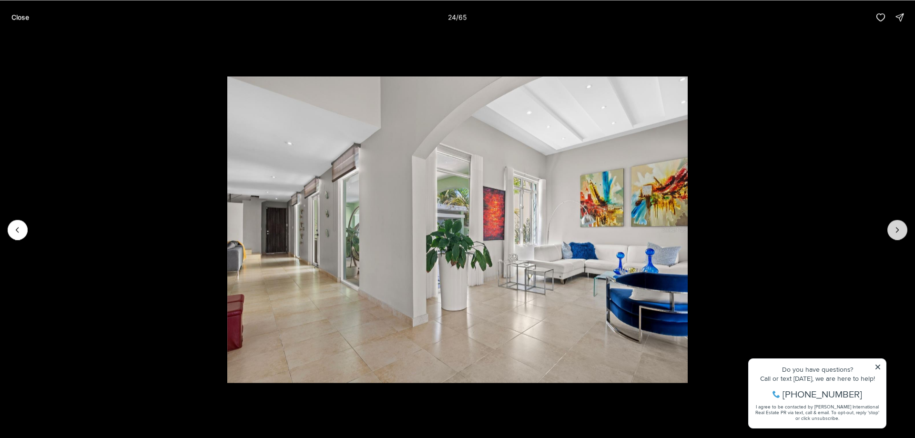
click at [894, 228] on icon "Next slide" at bounding box center [897, 230] width 10 height 10
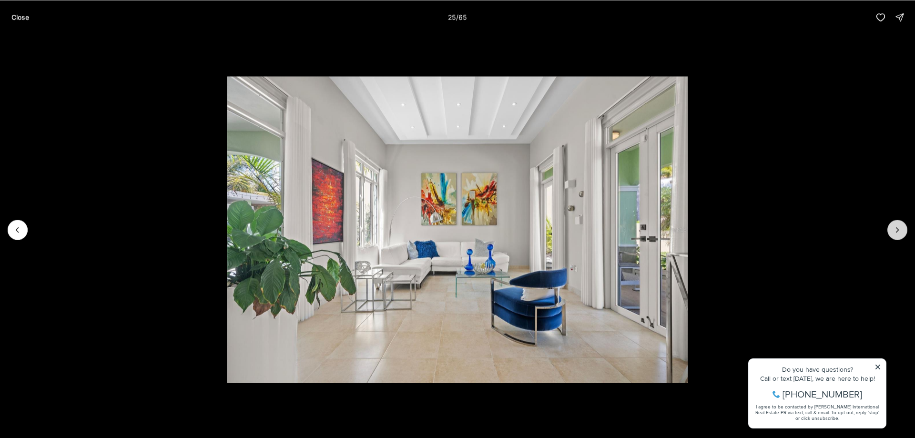
click at [894, 228] on icon "Next slide" at bounding box center [897, 230] width 10 height 10
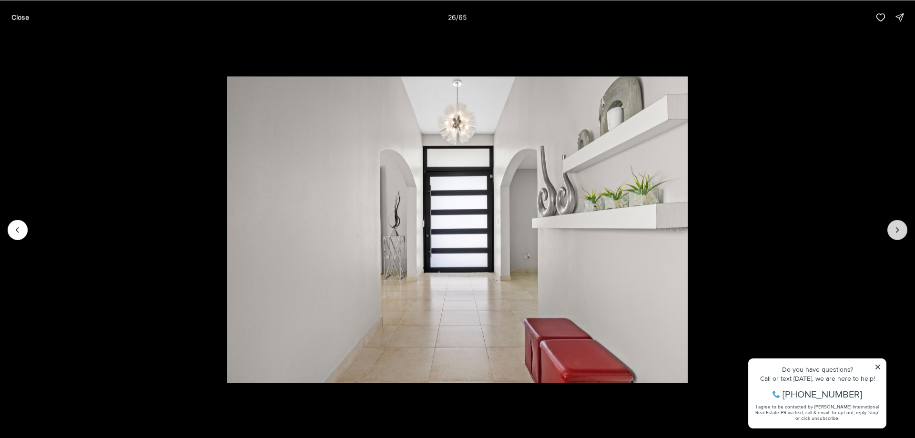
click at [894, 228] on icon "Next slide" at bounding box center [897, 230] width 10 height 10
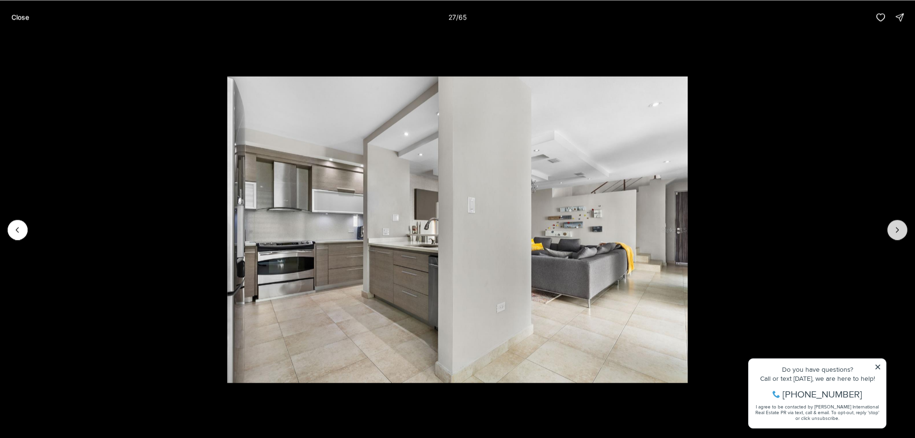
click at [894, 228] on icon "Next slide" at bounding box center [897, 230] width 10 height 10
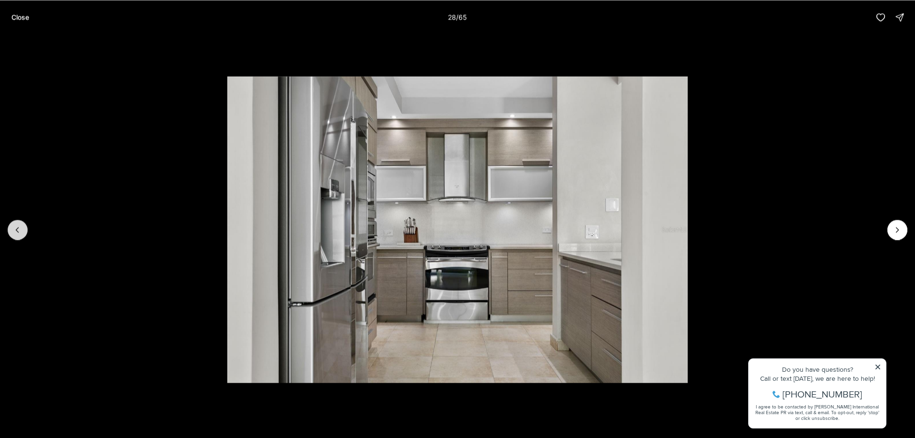
click at [14, 228] on icon "Previous slide" at bounding box center [18, 230] width 10 height 10
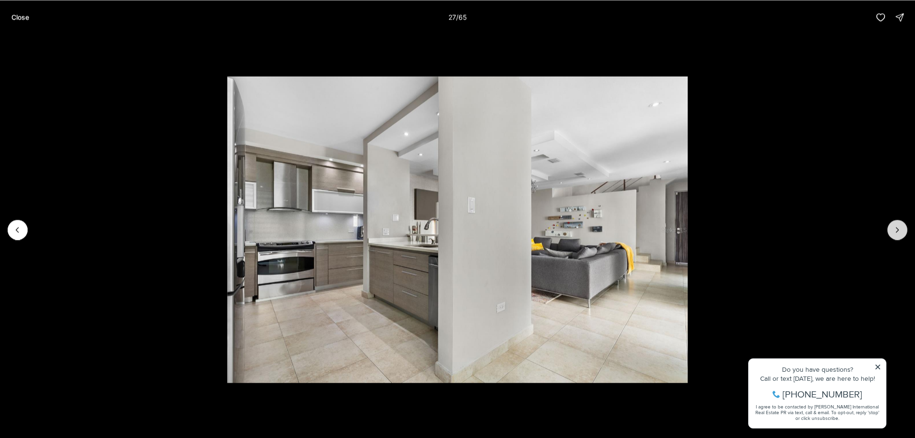
click at [894, 230] on icon "Next slide" at bounding box center [897, 230] width 10 height 10
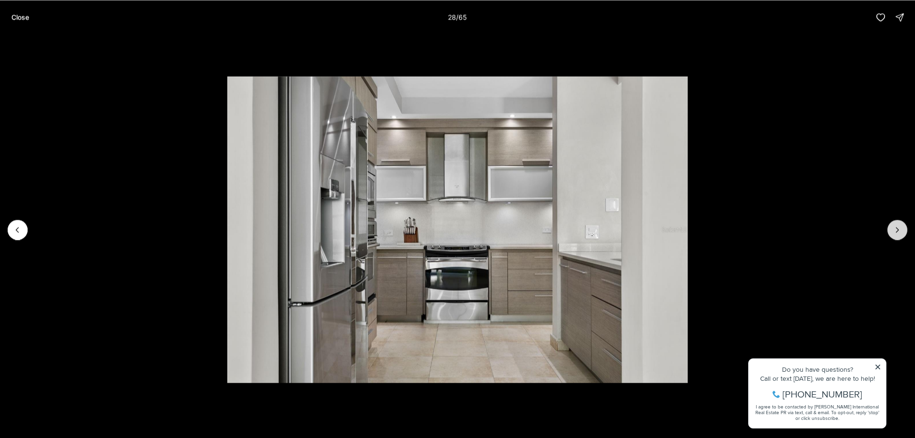
click at [894, 230] on icon "Next slide" at bounding box center [897, 230] width 10 height 10
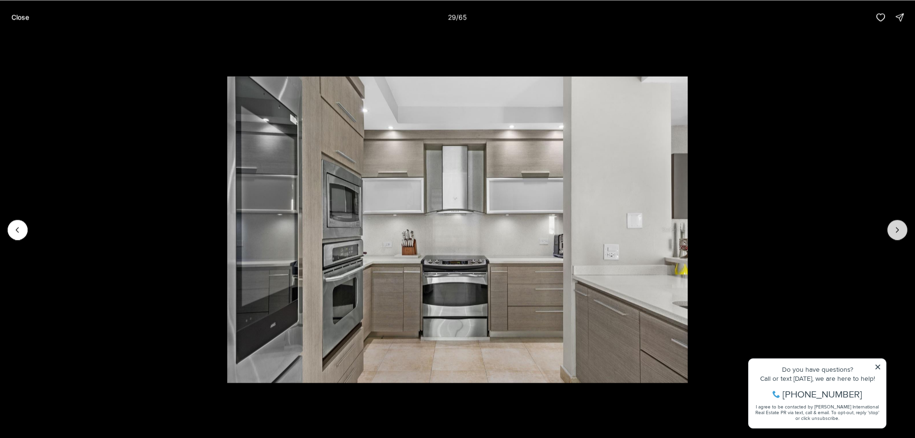
click at [894, 230] on icon "Next slide" at bounding box center [897, 230] width 10 height 10
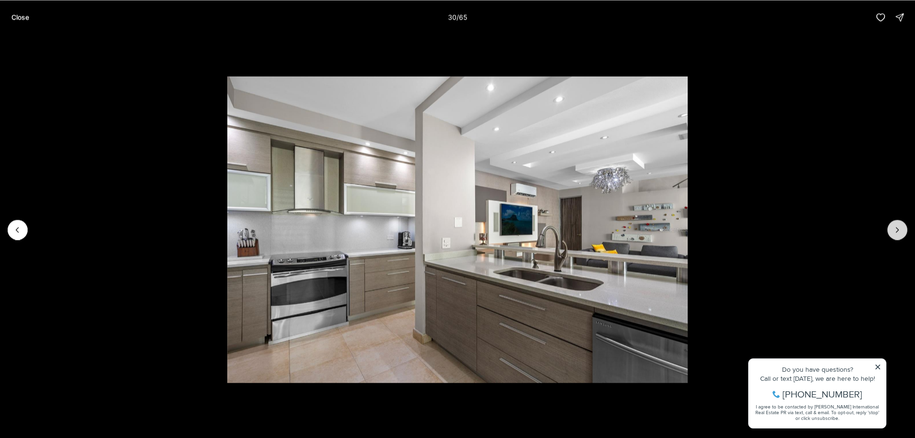
click at [894, 230] on icon "Next slide" at bounding box center [897, 230] width 10 height 10
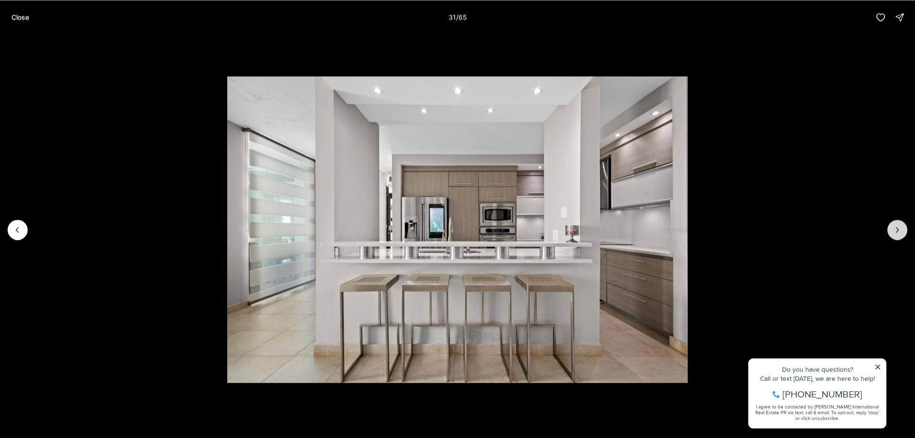
click at [894, 230] on icon "Next slide" at bounding box center [897, 230] width 10 height 10
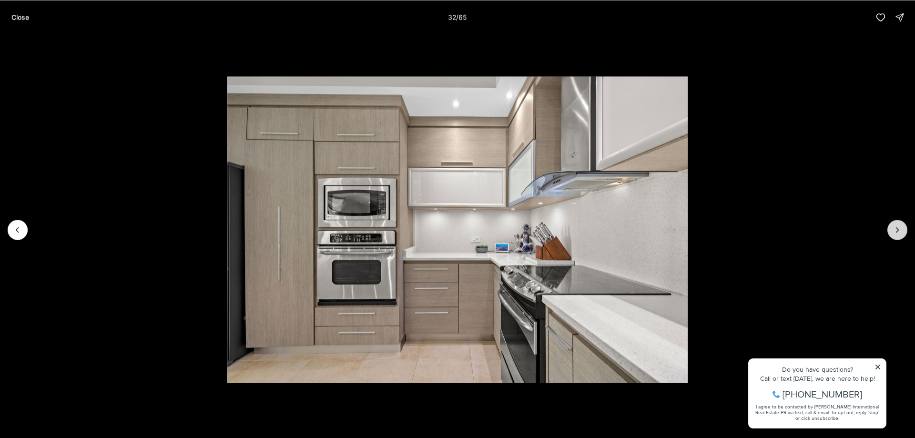
click at [894, 230] on icon "Next slide" at bounding box center [897, 230] width 10 height 10
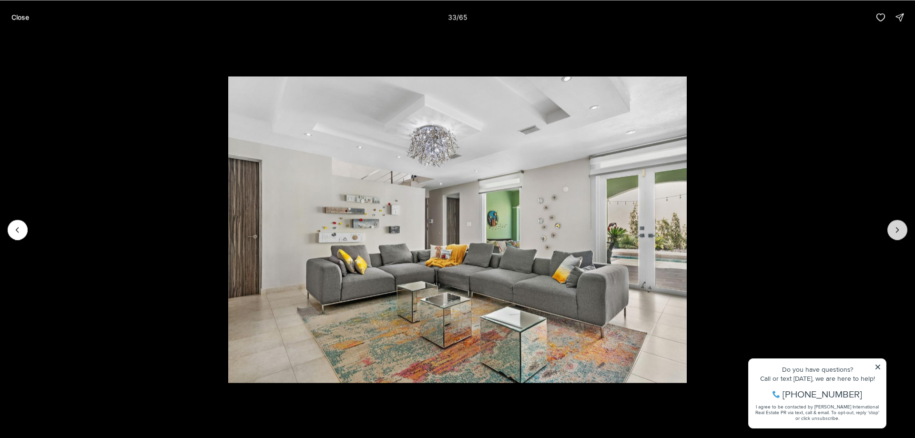
click at [894, 230] on icon "Next slide" at bounding box center [897, 230] width 10 height 10
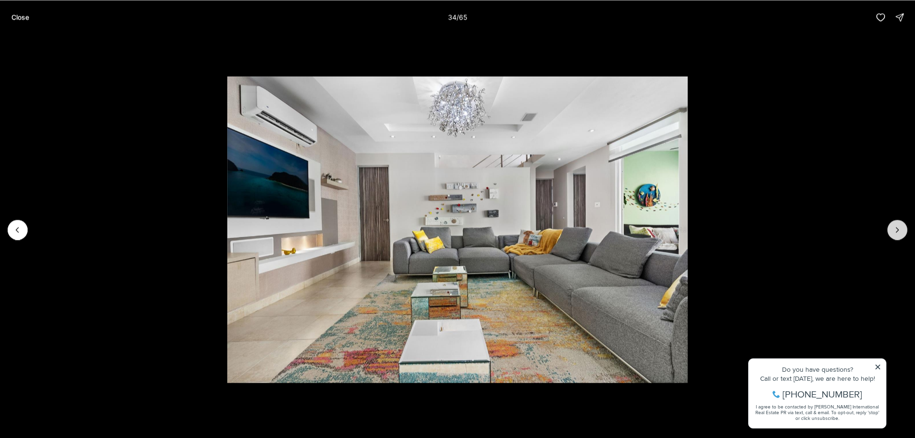
click at [894, 230] on icon "Next slide" at bounding box center [897, 230] width 10 height 10
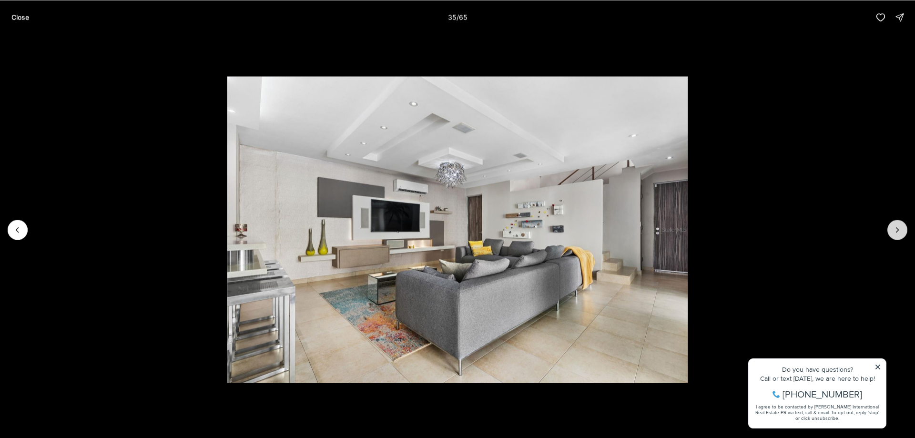
click at [894, 230] on icon "Next slide" at bounding box center [897, 230] width 10 height 10
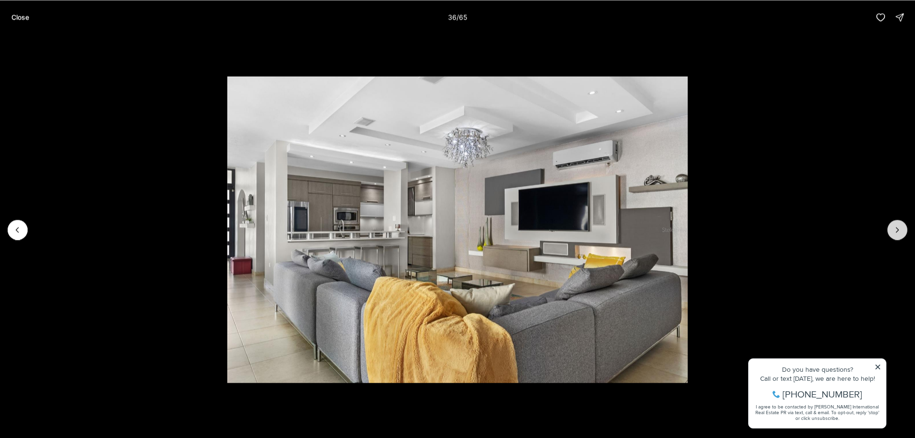
click at [894, 230] on icon "Next slide" at bounding box center [897, 230] width 10 height 10
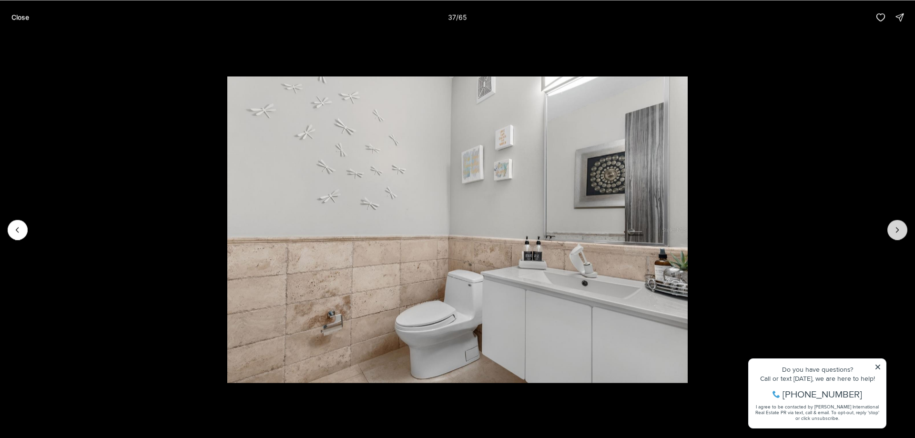
click at [894, 230] on icon "Next slide" at bounding box center [897, 230] width 10 height 10
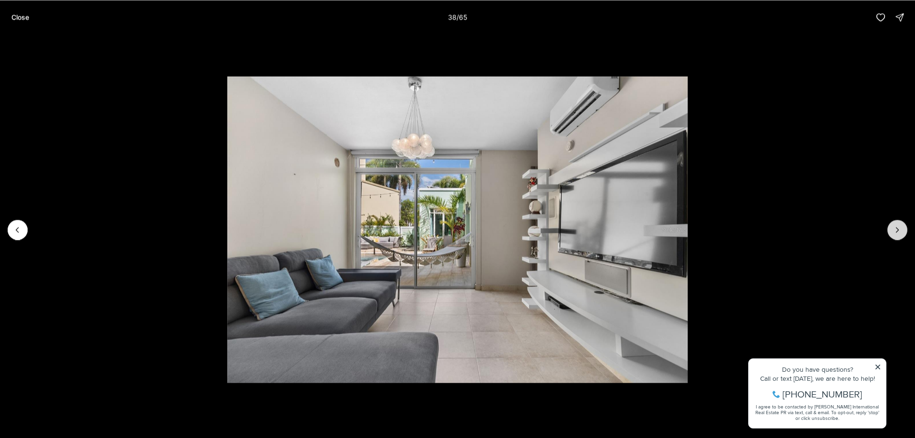
click at [894, 230] on icon "Next slide" at bounding box center [897, 230] width 10 height 10
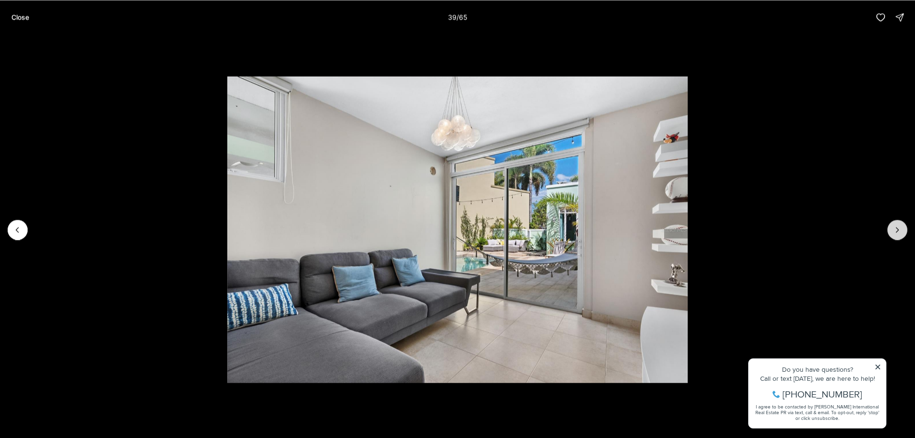
click at [894, 230] on icon "Next slide" at bounding box center [897, 230] width 10 height 10
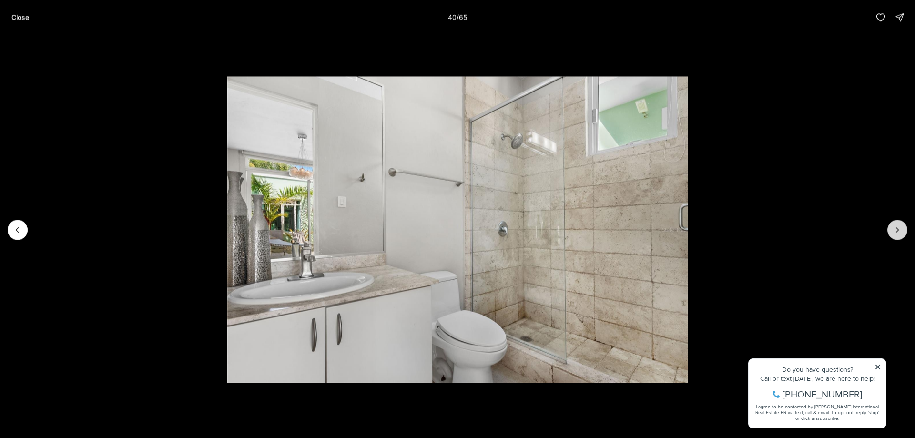
click at [894, 230] on icon "Next slide" at bounding box center [897, 230] width 10 height 10
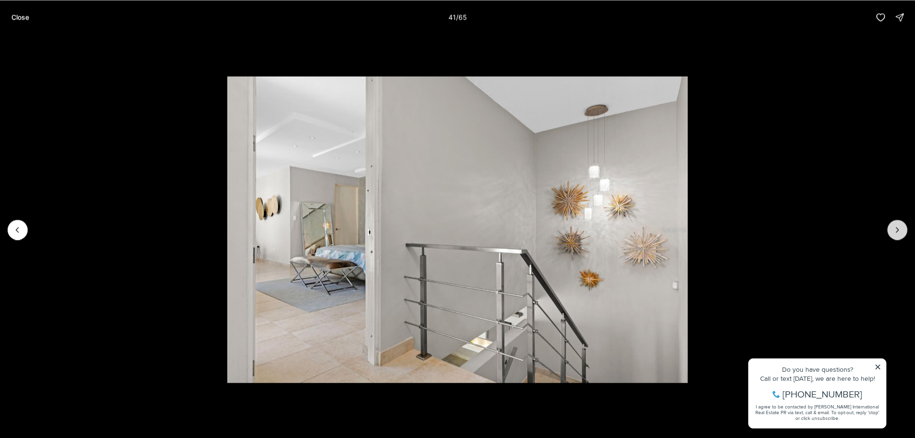
click at [894, 230] on icon "Next slide" at bounding box center [897, 230] width 10 height 10
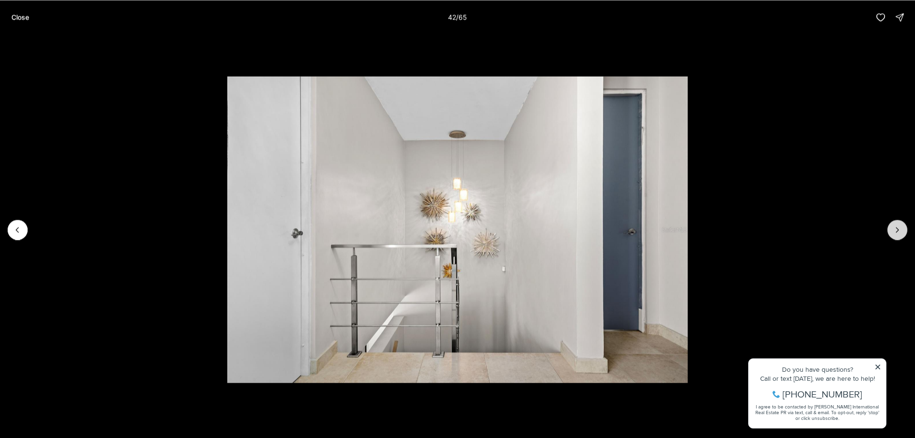
click at [894, 230] on icon "Next slide" at bounding box center [897, 230] width 10 height 10
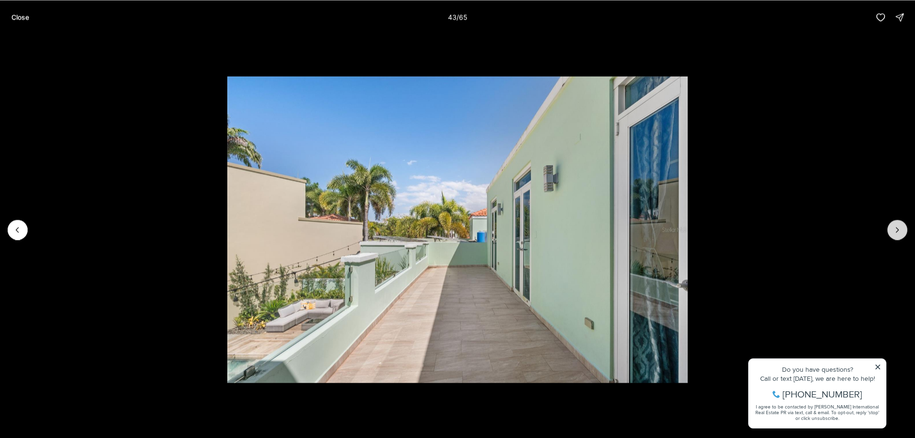
click at [894, 230] on icon "Next slide" at bounding box center [897, 230] width 10 height 10
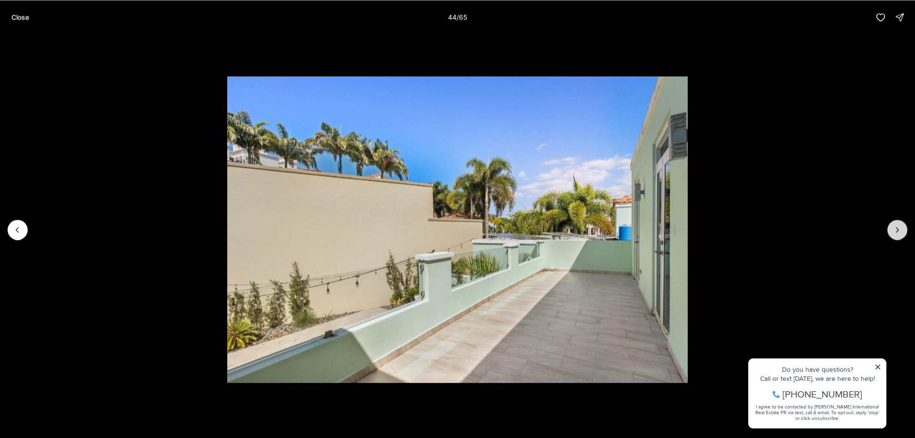
click at [894, 230] on icon "Next slide" at bounding box center [897, 230] width 10 height 10
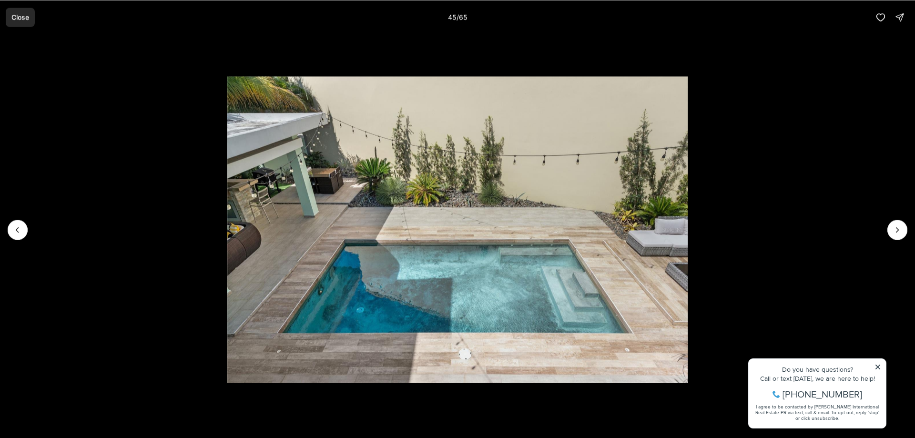
click at [23, 14] on p "Close" at bounding box center [20, 17] width 18 height 8
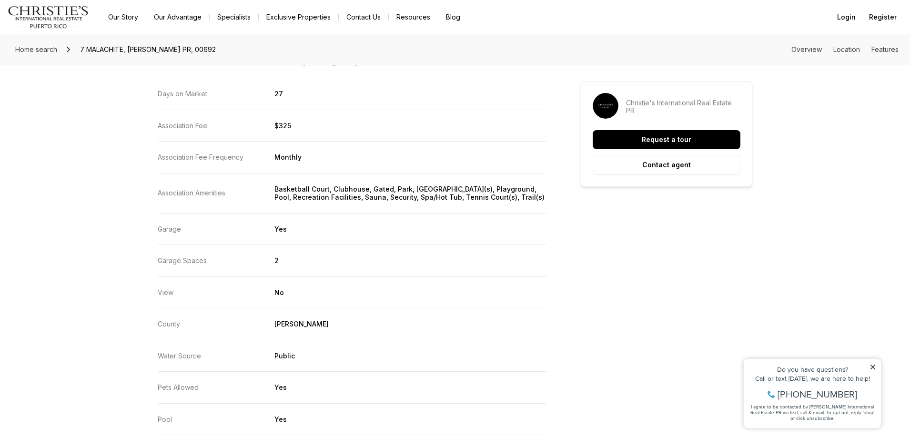
scroll to position [1858, 0]
